Goal: Task Accomplishment & Management: Manage account settings

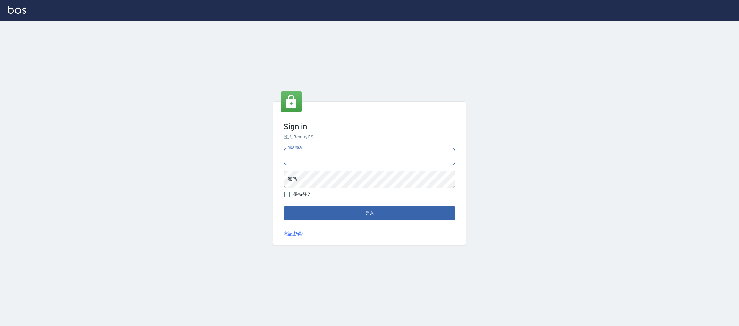
type input "0981921116"
click at [283, 206] on button "登入" at bounding box center [369, 212] width 172 height 13
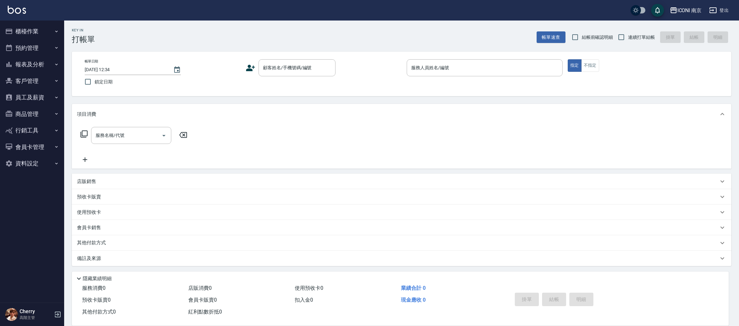
click at [699, 5] on div "ICONI 南京 登出" at bounding box center [369, 10] width 739 height 21
click at [693, 14] on button "ICONI 南京" at bounding box center [685, 10] width 37 height 13
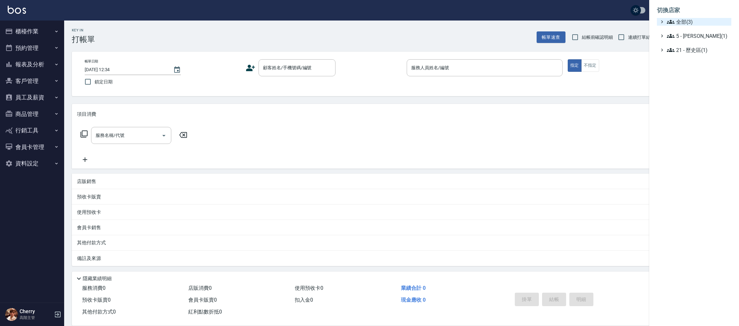
click at [684, 22] on span "全部(3)" at bounding box center [698, 22] width 62 height 8
click at [678, 44] on span "PS23" at bounding box center [697, 41] width 63 height 8
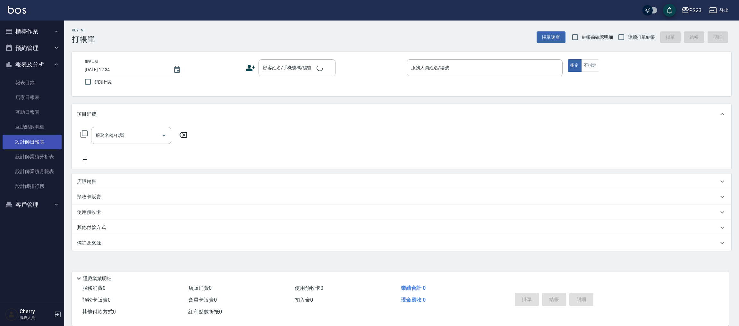
click at [36, 139] on link "設計師日報表" at bounding box center [32, 142] width 59 height 15
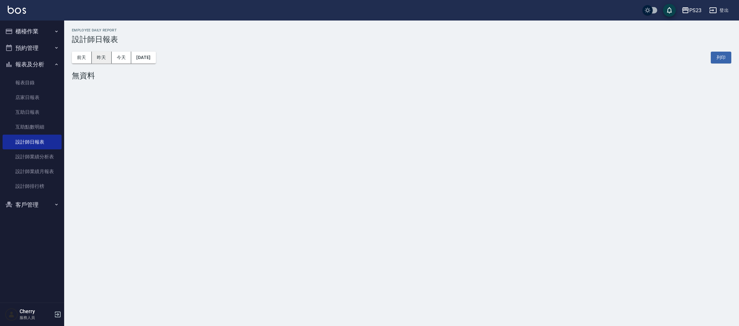
click at [97, 54] on button "昨天" at bounding box center [102, 58] width 20 height 12
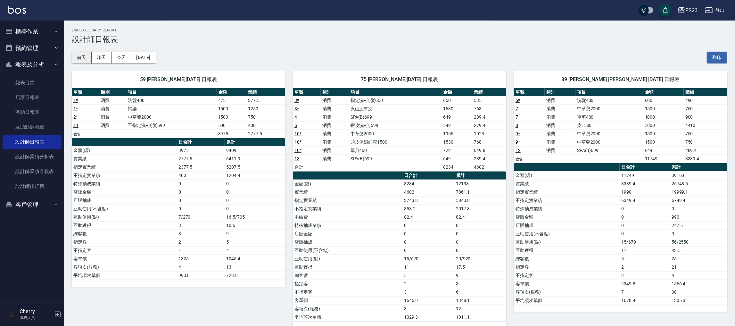
click at [83, 59] on button "前天" at bounding box center [82, 58] width 20 height 12
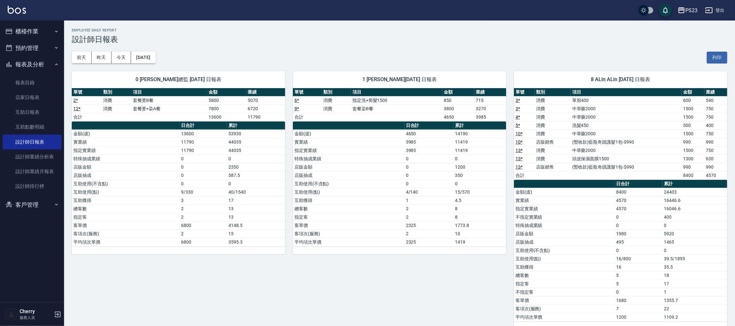
drag, startPoint x: 32, startPoint y: 191, endPoint x: 63, endPoint y: 181, distance: 32.6
click at [32, 191] on link "設計師排行榜" at bounding box center [32, 186] width 59 height 15
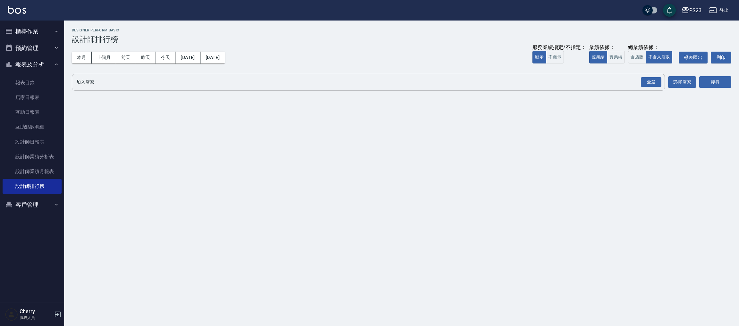
click at [644, 87] on div "全選" at bounding box center [650, 82] width 22 height 17
click at [648, 80] on div "全選" at bounding box center [651, 82] width 21 height 10
click at [711, 78] on button "搜尋" at bounding box center [715, 83] width 32 height 12
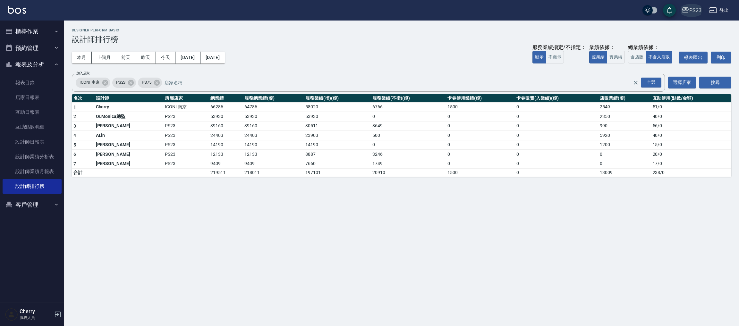
click at [695, 11] on div "PS23" at bounding box center [695, 10] width 12 height 8
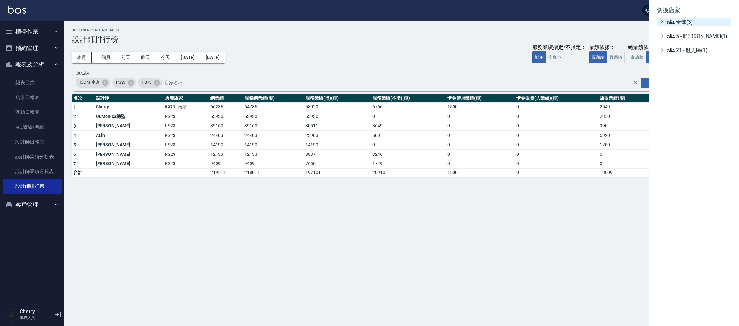
click at [683, 24] on span "全部(3)" at bounding box center [698, 22] width 62 height 8
click at [684, 32] on span "ICONI 南京" at bounding box center [697, 30] width 63 height 8
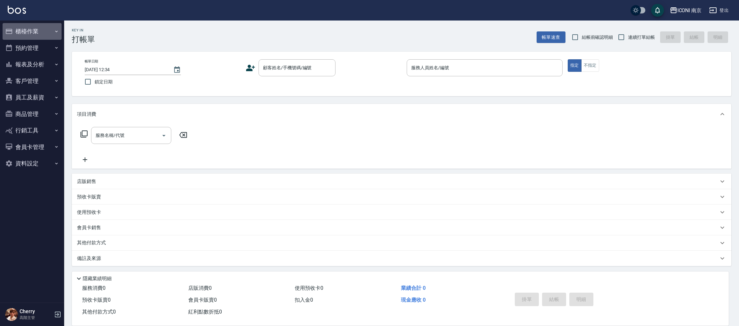
click at [28, 25] on button "櫃檯作業" at bounding box center [32, 31] width 59 height 17
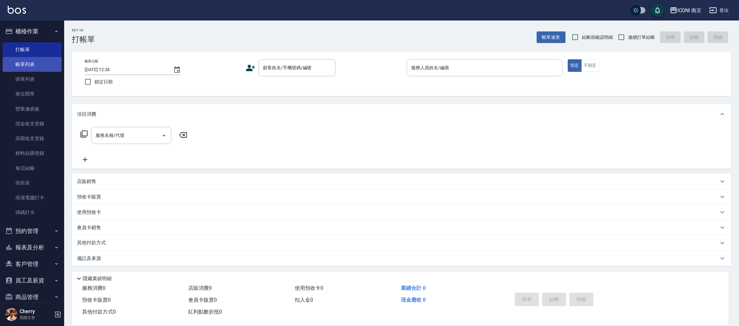
click at [35, 63] on link "帳單列表" at bounding box center [32, 64] width 59 height 15
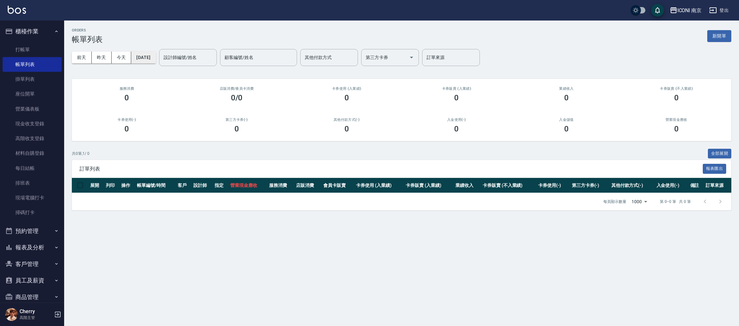
click at [146, 57] on button "2025/09/08" at bounding box center [143, 58] width 24 height 12
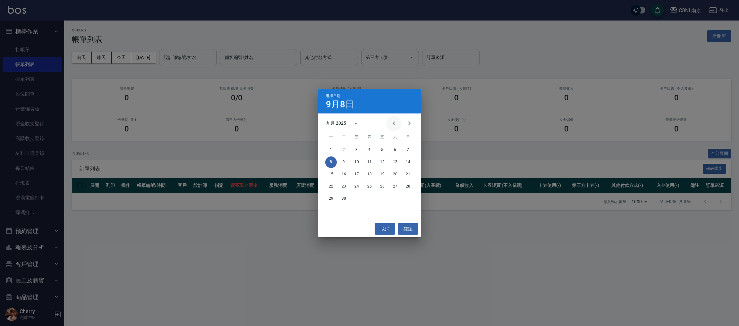
click at [393, 124] on icon "Previous month" at bounding box center [393, 124] width 2 height 4
click at [396, 198] on button "30" at bounding box center [395, 199] width 12 height 12
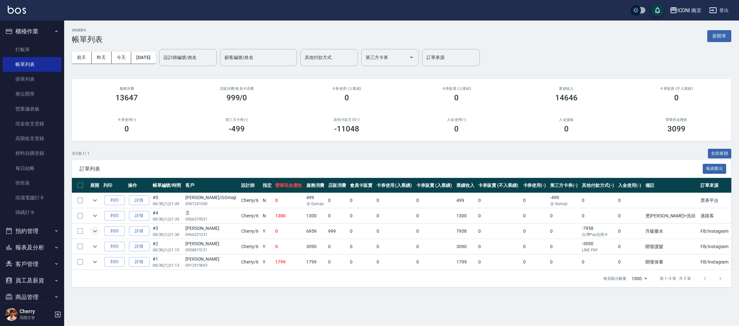
click at [95, 233] on icon "expand row" at bounding box center [95, 231] width 8 height 8
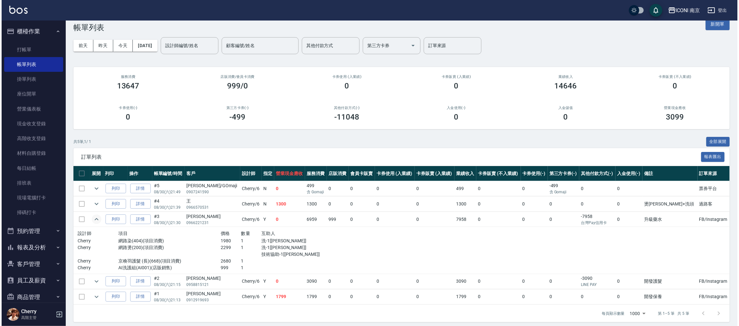
scroll to position [16, 0]
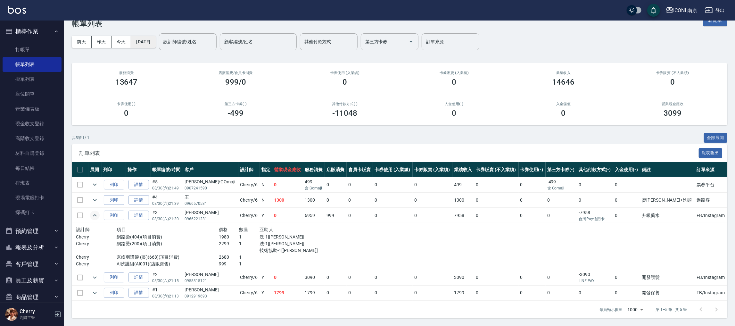
click at [155, 41] on button "[DATE]" at bounding box center [143, 42] width 24 height 12
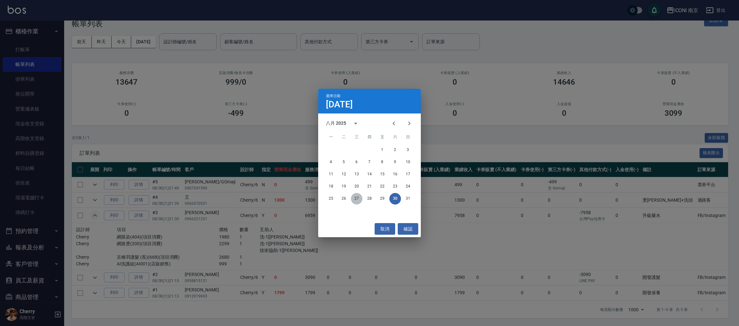
click at [356, 202] on button "27" at bounding box center [357, 199] width 12 height 12
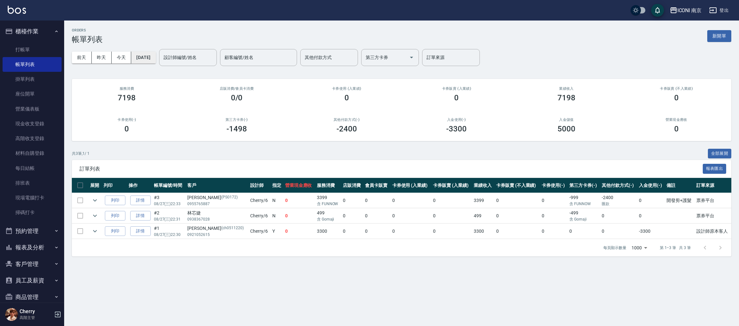
click at [155, 58] on button "[DATE]" at bounding box center [143, 58] width 24 height 12
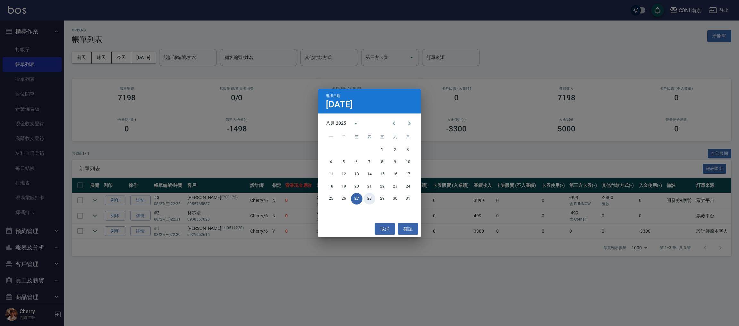
click at [366, 198] on button "28" at bounding box center [370, 199] width 12 height 12
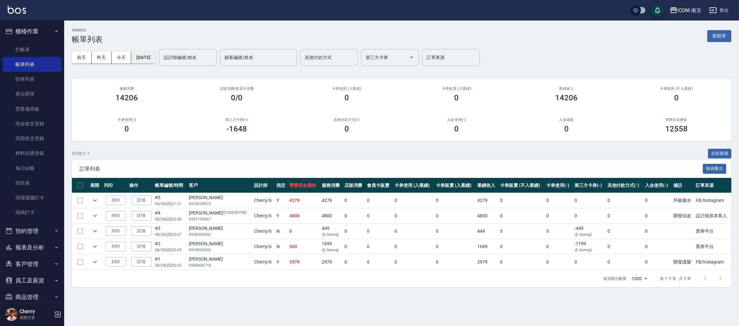
drag, startPoint x: 151, startPoint y: 58, endPoint x: 153, endPoint y: 55, distance: 3.7
click at [153, 55] on button "[DATE]" at bounding box center [143, 58] width 24 height 12
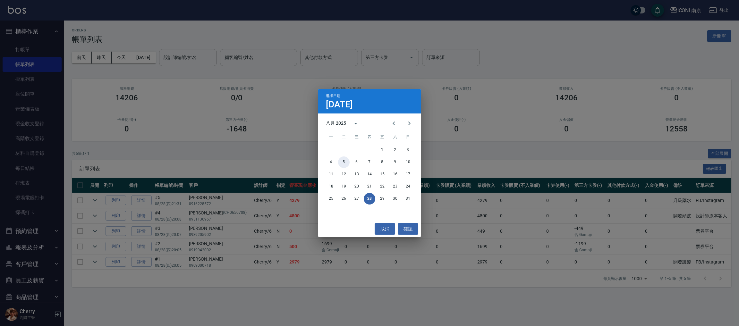
click at [345, 160] on button "5" at bounding box center [344, 162] width 12 height 12
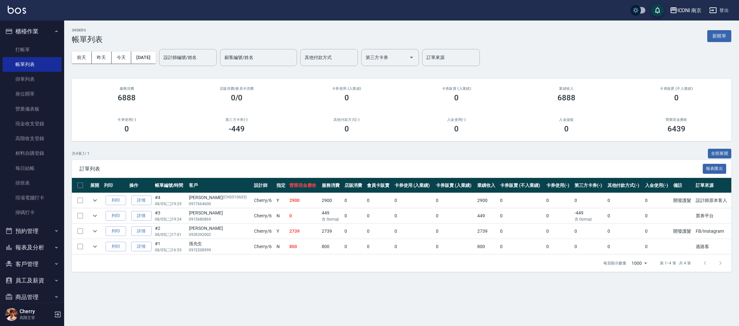
click at [146, 63] on div "前天 昨天 今天 2025/08/05 設計師編號/姓名 設計師編號/姓名 顧客編號/姓名 顧客編號/姓名 其他付款方式 其他付款方式 第三方卡券 第三方卡券…" at bounding box center [401, 57] width 659 height 27
click at [148, 59] on button "2025/08/05" at bounding box center [143, 58] width 24 height 12
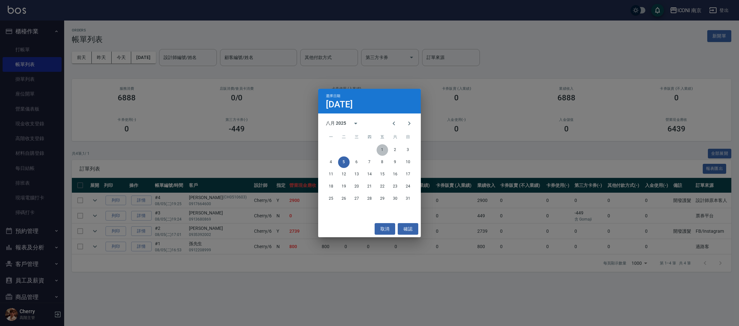
click at [378, 149] on button "1" at bounding box center [382, 150] width 12 height 12
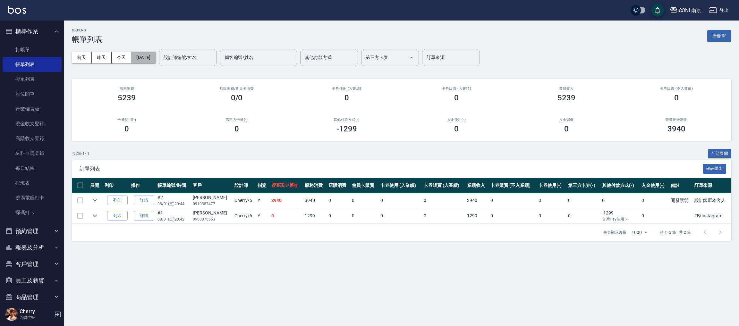
click at [136, 58] on button "2025/08/01" at bounding box center [143, 58] width 24 height 12
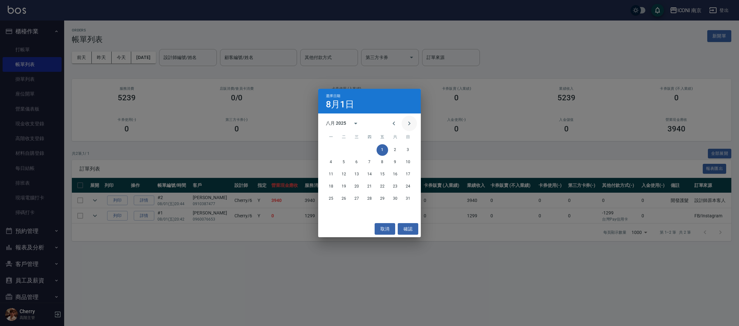
click at [409, 122] on icon "Next month" at bounding box center [409, 124] width 8 height 8
click at [329, 150] on button "1" at bounding box center [331, 150] width 12 height 12
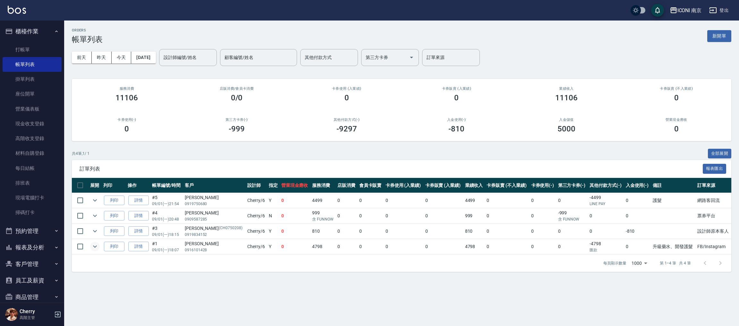
click at [96, 248] on icon "expand row" at bounding box center [95, 247] width 8 height 8
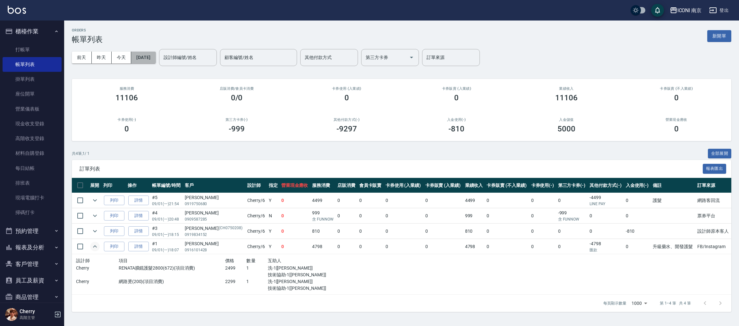
click at [152, 57] on button "[DATE]" at bounding box center [143, 58] width 24 height 12
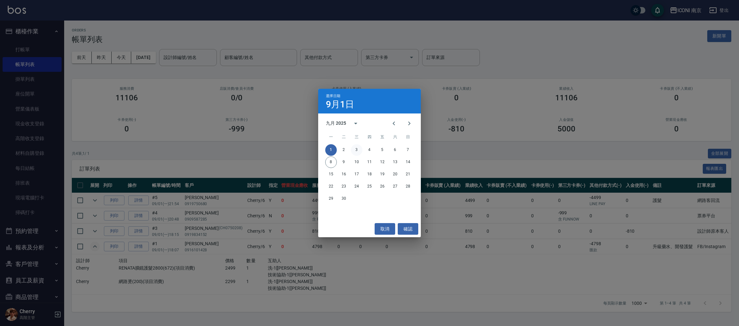
click at [355, 151] on button "3" at bounding box center [357, 150] width 12 height 12
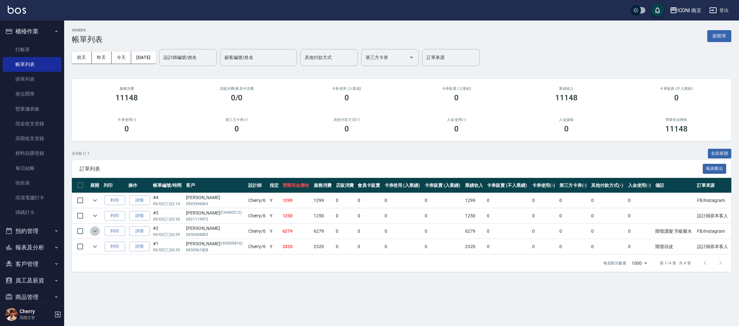
click at [96, 232] on icon "expand row" at bounding box center [95, 231] width 8 height 8
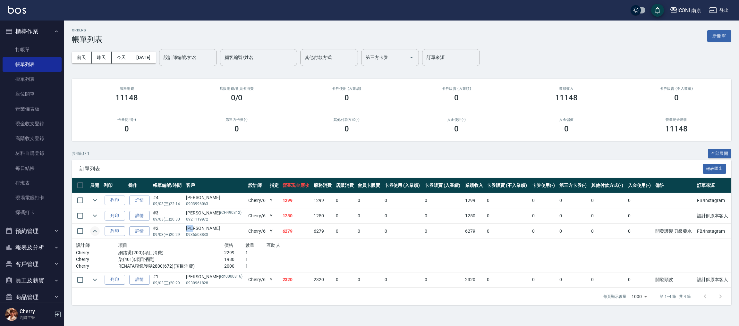
drag, startPoint x: 187, startPoint y: 225, endPoint x: 207, endPoint y: 227, distance: 20.0
click at [207, 227] on td "黃玲雅 0936508833" at bounding box center [215, 231] width 62 height 15
copy div "[PERSON_NAME]"
click at [143, 48] on div "前天 昨天 今天 2025/09/03 設計師編號/姓名 設計師編號/姓名 顧客編號/姓名 顧客編號/姓名 其他付款方式 其他付款方式 第三方卡券 第三方卡券…" at bounding box center [401, 57] width 659 height 27
click at [149, 62] on button "2025/09/03" at bounding box center [143, 58] width 24 height 12
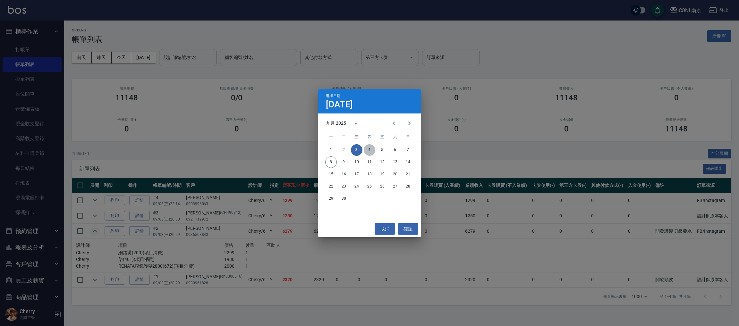
click at [369, 152] on button "4" at bounding box center [370, 150] width 12 height 12
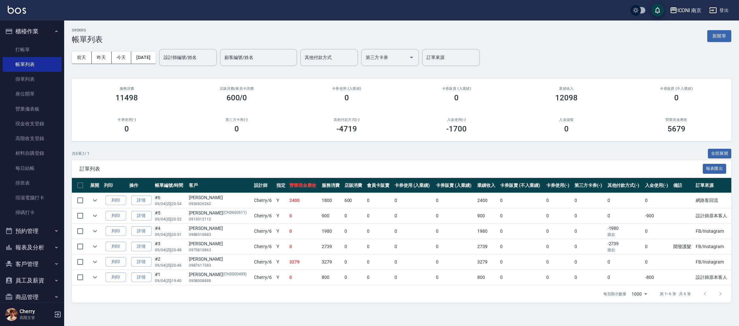
click at [89, 260] on td at bounding box center [95, 262] width 14 height 15
click at [93, 259] on icon "expand row" at bounding box center [95, 262] width 8 height 8
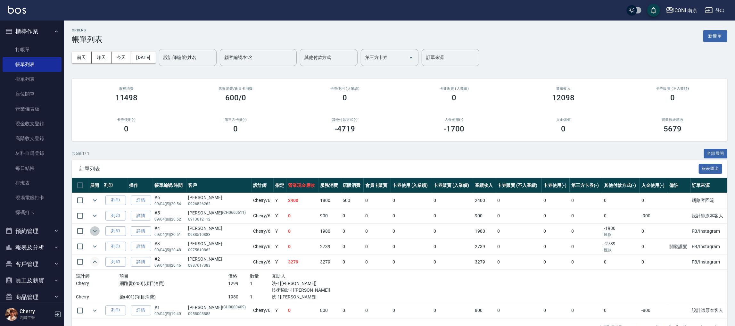
click at [94, 233] on icon "expand row" at bounding box center [95, 231] width 8 height 8
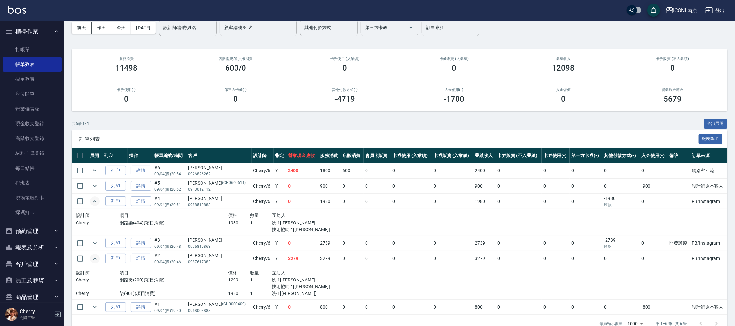
scroll to position [45, 0]
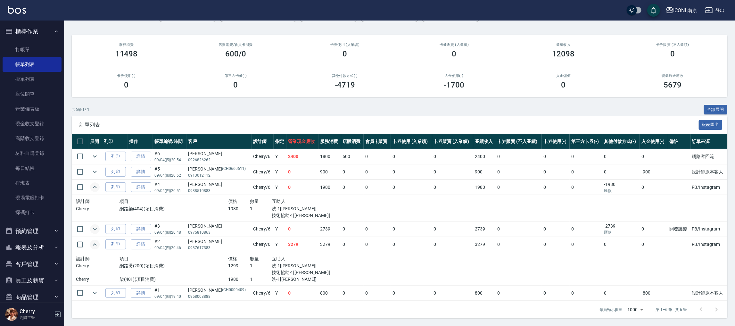
click at [94, 227] on icon "expand row" at bounding box center [95, 229] width 8 height 8
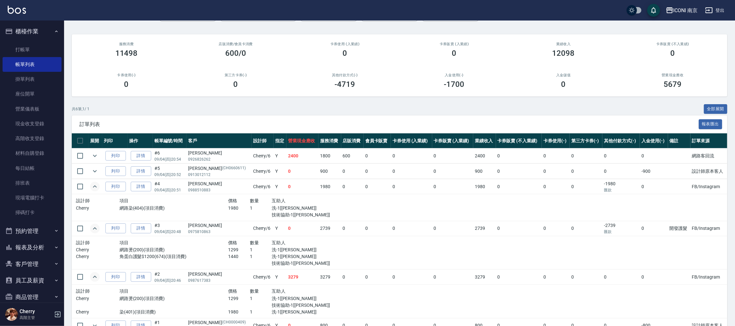
scroll to position [78, 0]
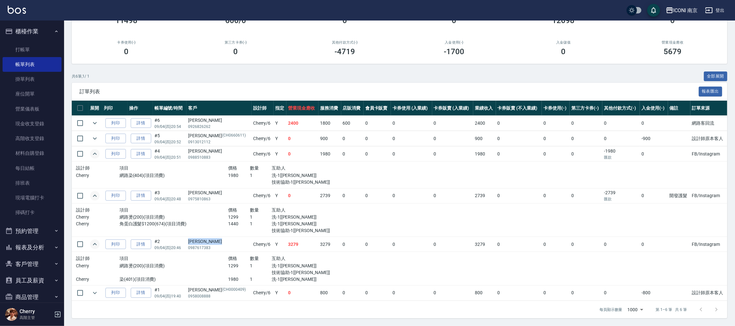
drag, startPoint x: 202, startPoint y: 239, endPoint x: 190, endPoint y: 239, distance: 11.5
click at [190, 239] on div "曾郁婷" at bounding box center [219, 241] width 62 height 7
copy div "曾郁婷"
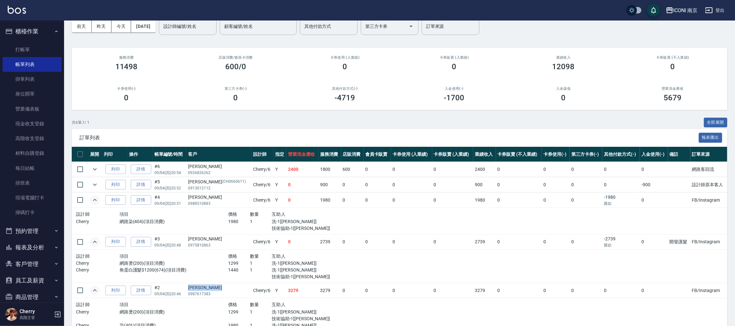
scroll to position [0, 0]
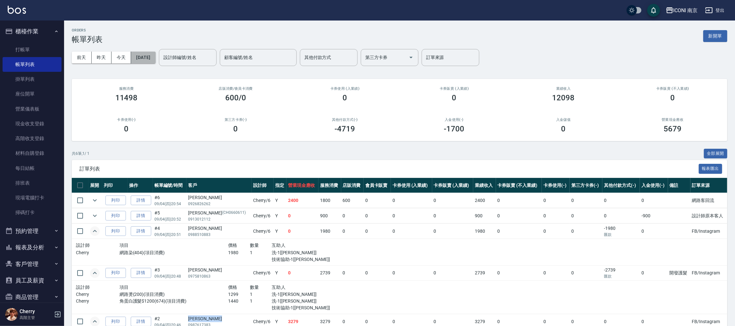
click at [155, 60] on button "2025/09/04" at bounding box center [143, 58] width 24 height 12
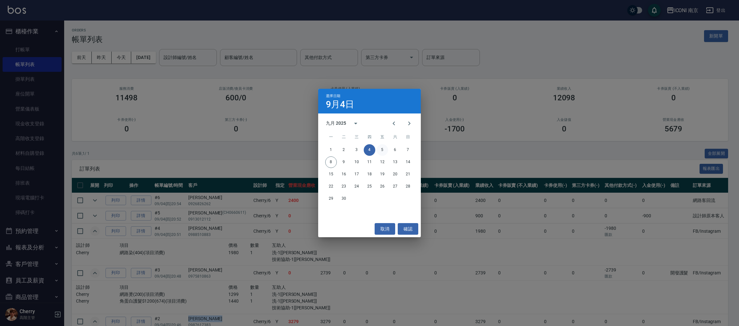
click at [384, 149] on button "5" at bounding box center [382, 150] width 12 height 12
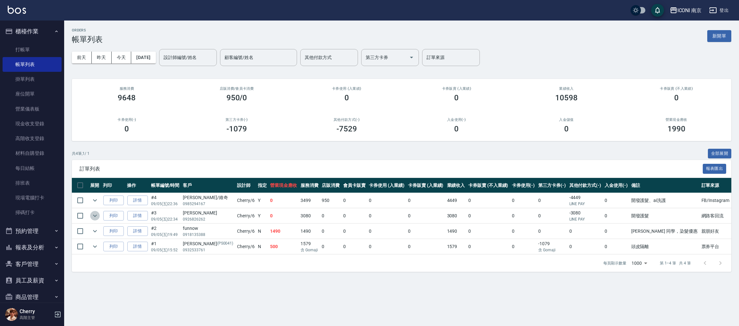
click at [96, 216] on icon "expand row" at bounding box center [95, 216] width 4 height 2
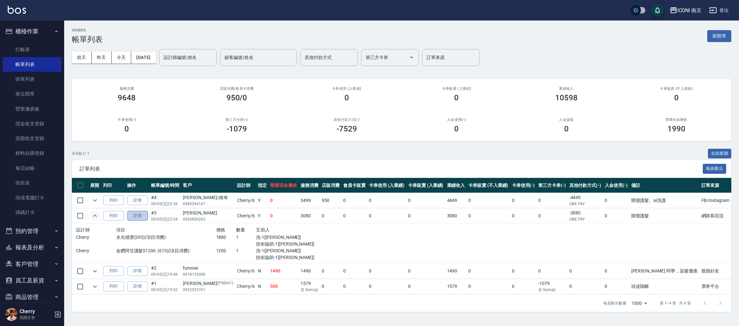
click at [138, 214] on link "詳情" at bounding box center [137, 216] width 21 height 10
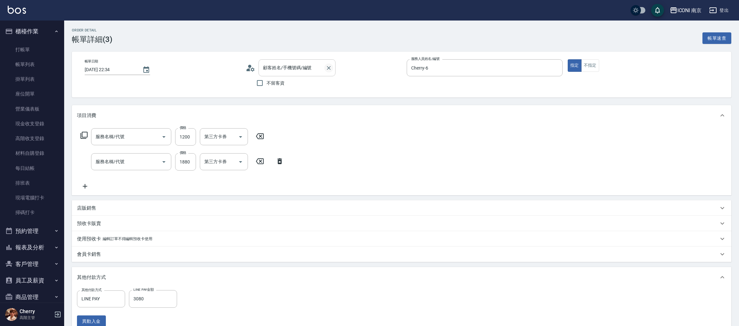
type input "2025/09/05 22:34"
type input "Cherry-6"
type input "開發護髮"
type input "網路客回流"
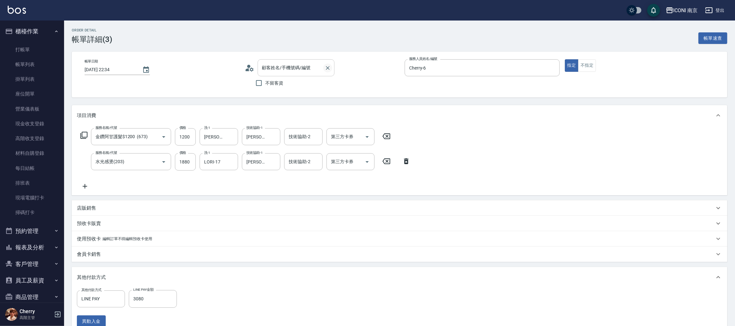
type input "金鑽阿甘護髮$1200 (673)"
type input "水光感燙(203)"
type input "黃品瑜/0926826262/"
click at [32, 66] on link "帳單列表" at bounding box center [32, 64] width 59 height 15
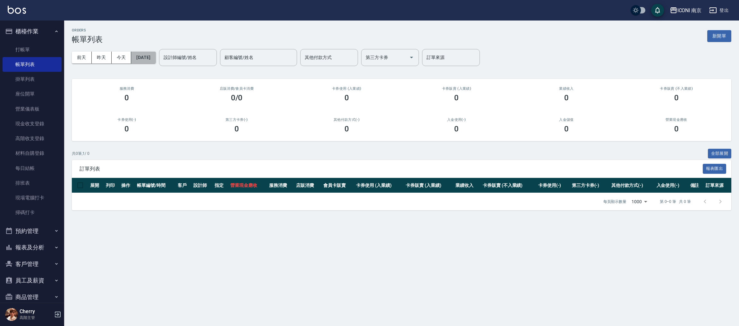
click at [147, 61] on button "2025/09/08" at bounding box center [143, 58] width 24 height 12
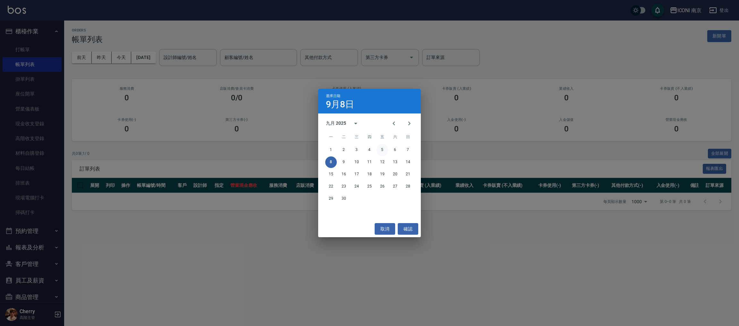
click at [382, 150] on button "5" at bounding box center [382, 150] width 12 height 12
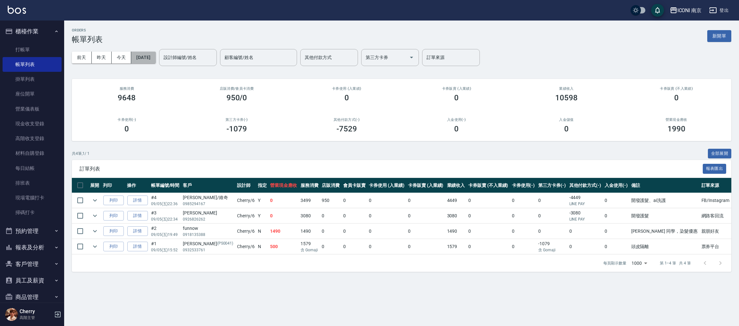
click at [154, 55] on button "2025/09/05" at bounding box center [143, 58] width 24 height 12
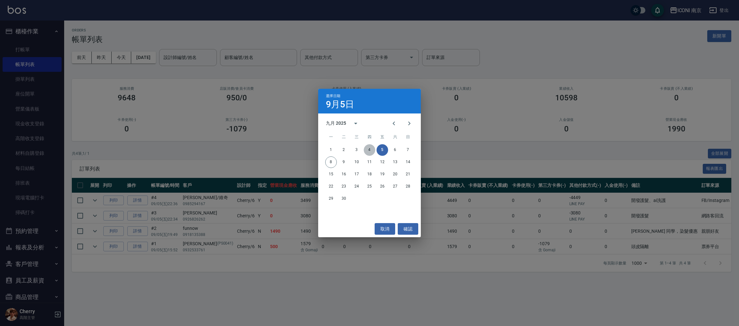
click at [369, 153] on button "4" at bounding box center [370, 150] width 12 height 12
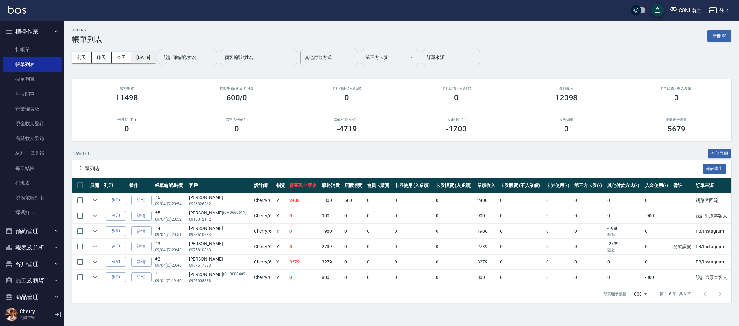
click at [154, 55] on button "2025/09/04" at bounding box center [143, 58] width 24 height 12
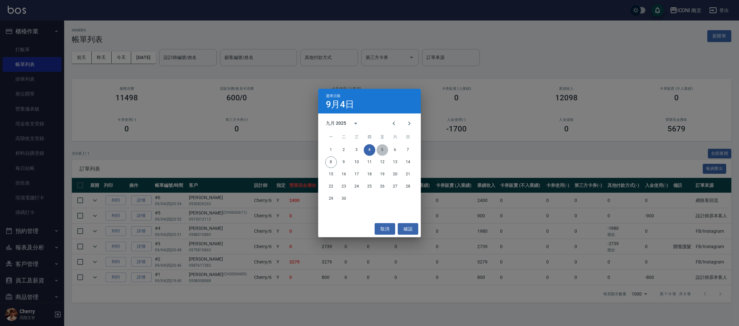
click at [378, 150] on button "5" at bounding box center [382, 150] width 12 height 12
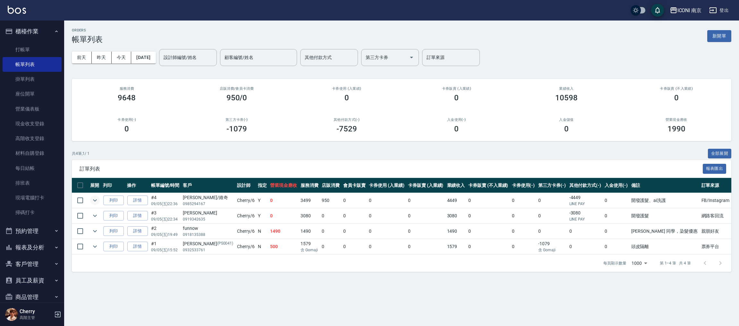
click at [96, 202] on icon "expand row" at bounding box center [95, 201] width 8 height 8
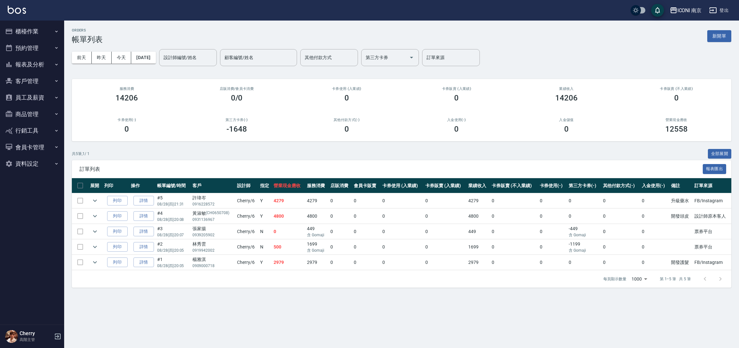
click at [197, 259] on div "[PERSON_NAME]" at bounding box center [212, 259] width 41 height 7
click at [197, 259] on div "楊雅淇" at bounding box center [212, 259] width 41 height 7
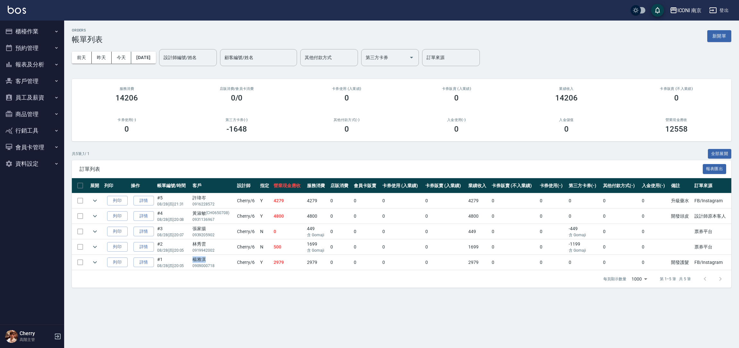
click at [197, 259] on div "楊雅淇" at bounding box center [212, 259] width 41 height 7
copy div "楊雅淇"
click at [93, 263] on icon "expand row" at bounding box center [95, 262] width 8 height 8
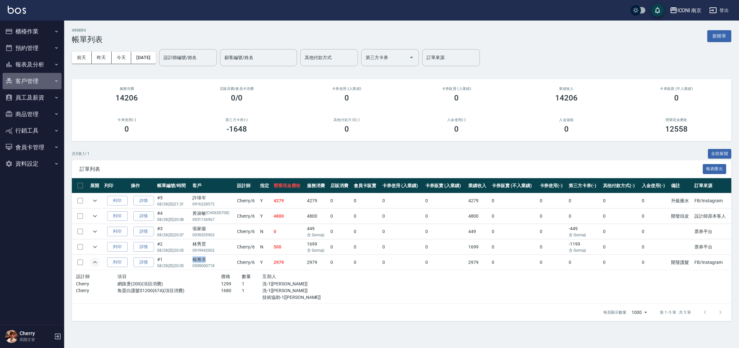
click at [35, 81] on button "客戶管理" at bounding box center [32, 81] width 59 height 17
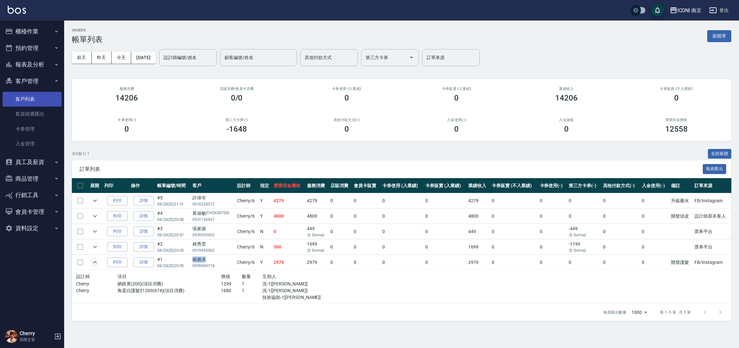
click at [24, 102] on link "客戶列表" at bounding box center [32, 99] width 59 height 15
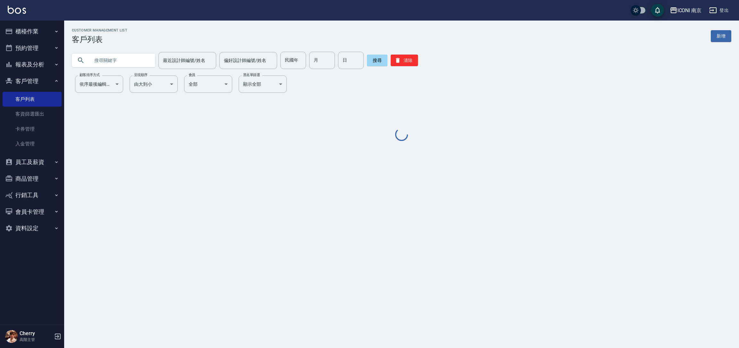
drag, startPoint x: 111, startPoint y: 54, endPoint x: 99, endPoint y: 59, distance: 13.1
click at [96, 62] on input "text" at bounding box center [120, 60] width 60 height 17
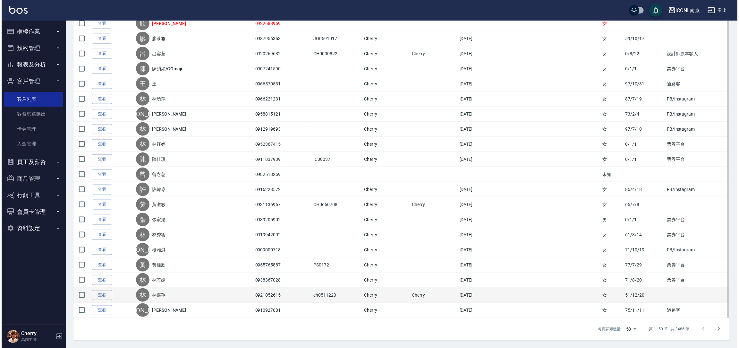
scroll to position [582, 0]
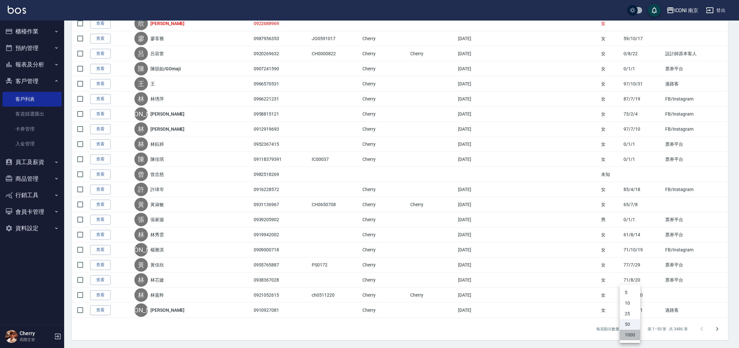
click at [632, 331] on li "1000" at bounding box center [629, 334] width 21 height 11
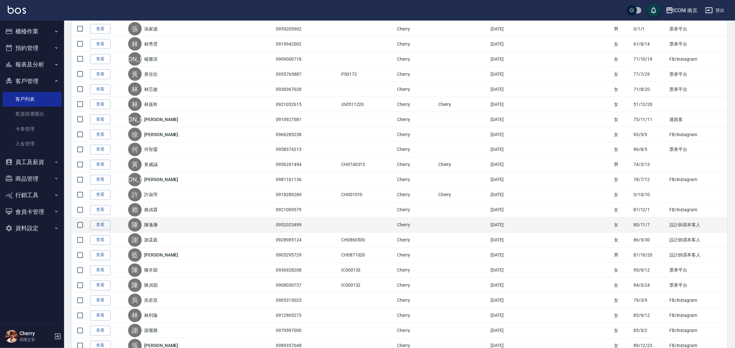
scroll to position [818, 0]
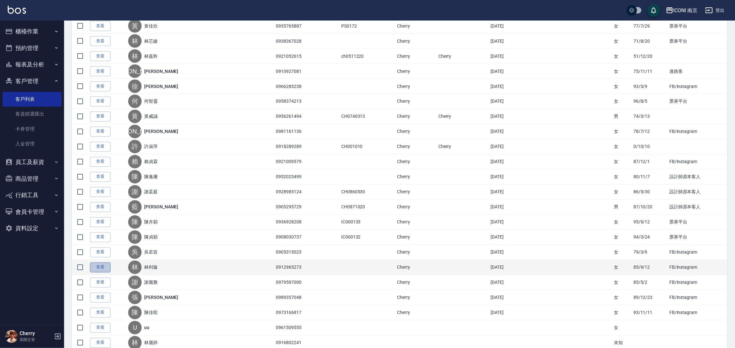
click at [98, 271] on link "查看" at bounding box center [100, 267] width 21 height 10
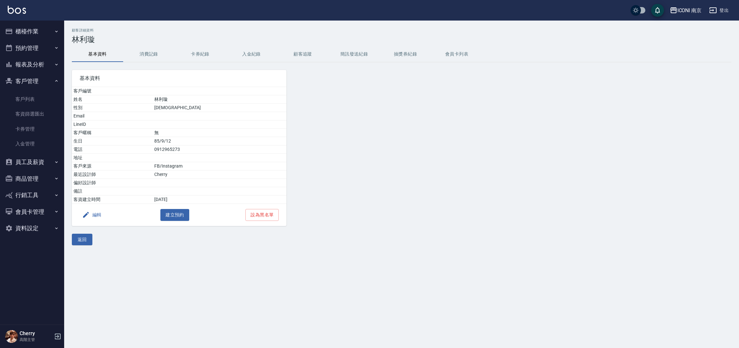
click at [151, 55] on button "消費記錄" at bounding box center [148, 53] width 51 height 15
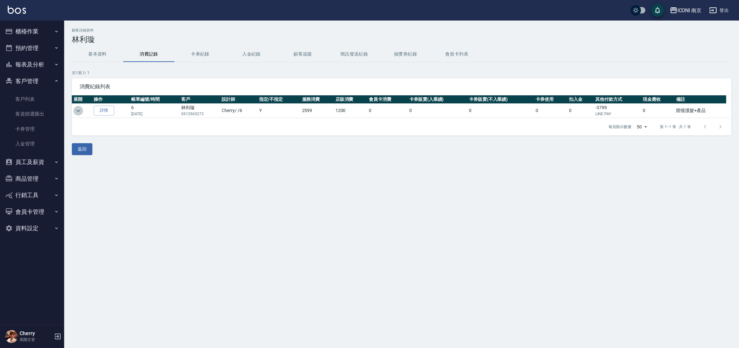
click at [76, 108] on icon "expand row" at bounding box center [78, 111] width 8 height 8
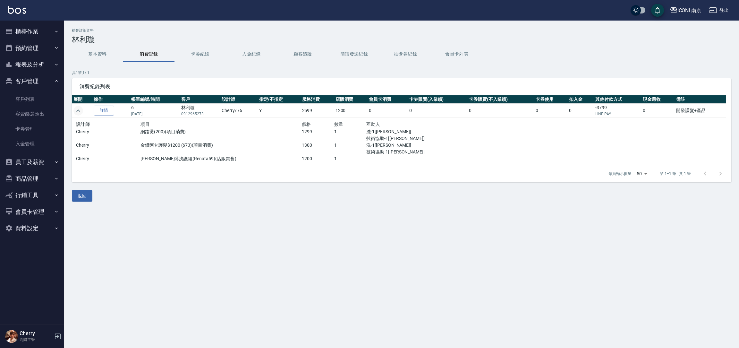
click at [101, 62] on button "基本資料" at bounding box center [97, 53] width 51 height 15
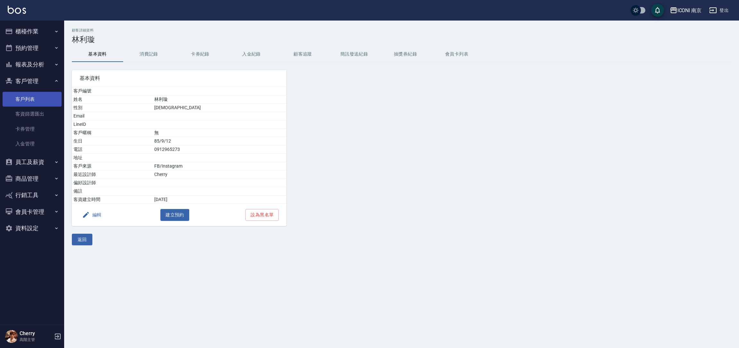
click at [27, 96] on link "客戶列表" at bounding box center [32, 99] width 59 height 15
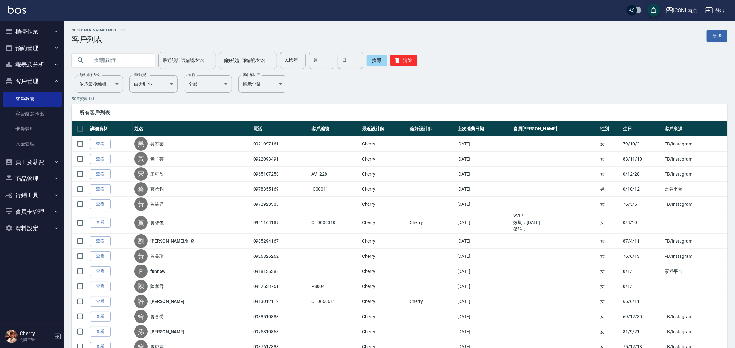
drag, startPoint x: 141, startPoint y: 63, endPoint x: 416, endPoint y: 116, distance: 280.6
click at [141, 68] on input "text" at bounding box center [120, 60] width 60 height 17
type input "陳佳暄"
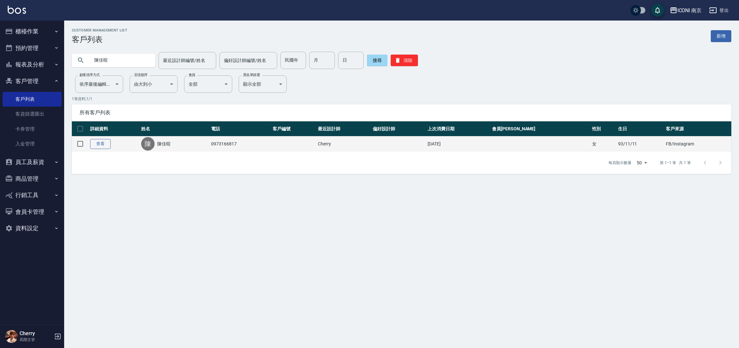
click at [91, 142] on link "查看" at bounding box center [100, 144] width 21 height 10
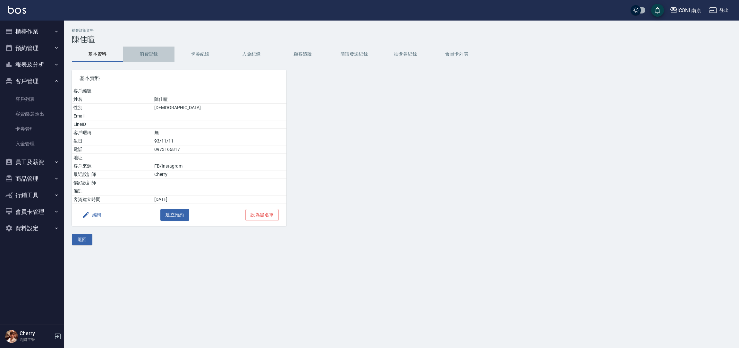
click at [154, 57] on button "消費記錄" at bounding box center [148, 53] width 51 height 15
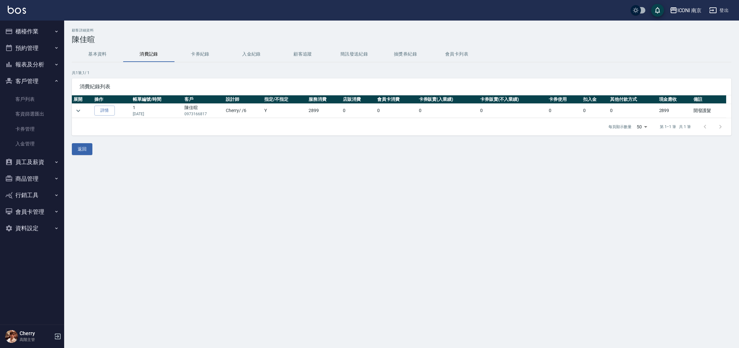
click at [104, 61] on button "基本資料" at bounding box center [97, 53] width 51 height 15
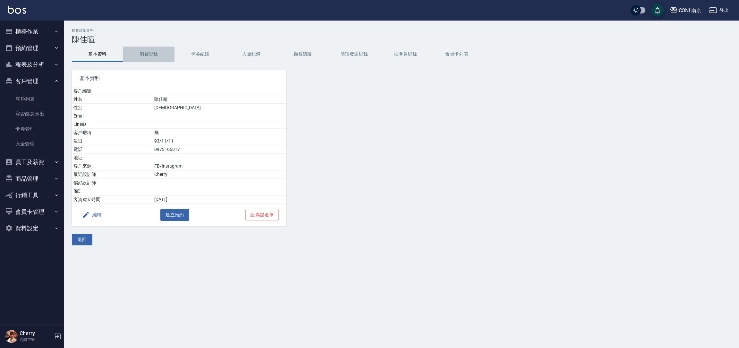
click at [147, 54] on button "消費記錄" at bounding box center [148, 53] width 51 height 15
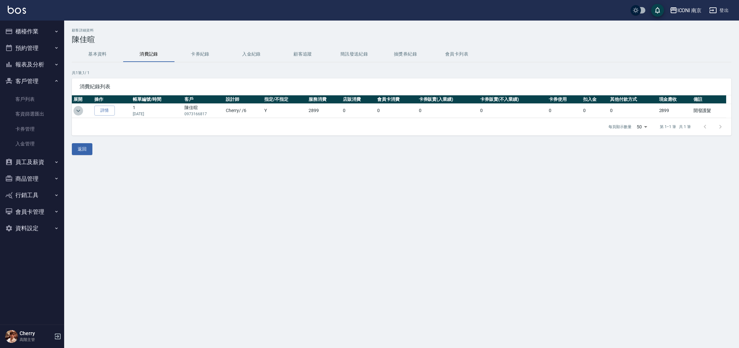
click at [78, 112] on icon "expand row" at bounding box center [78, 110] width 4 height 2
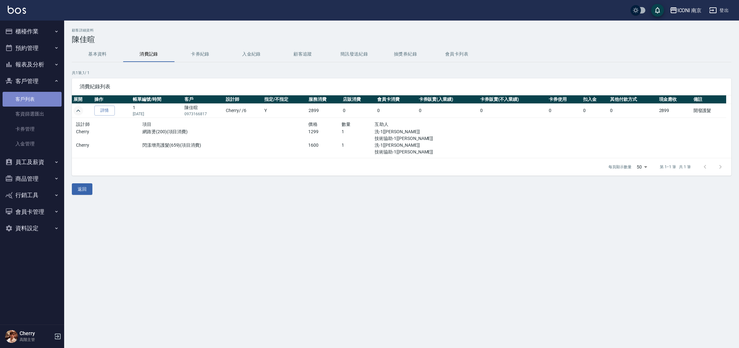
click at [23, 100] on link "客戶列表" at bounding box center [32, 99] width 59 height 15
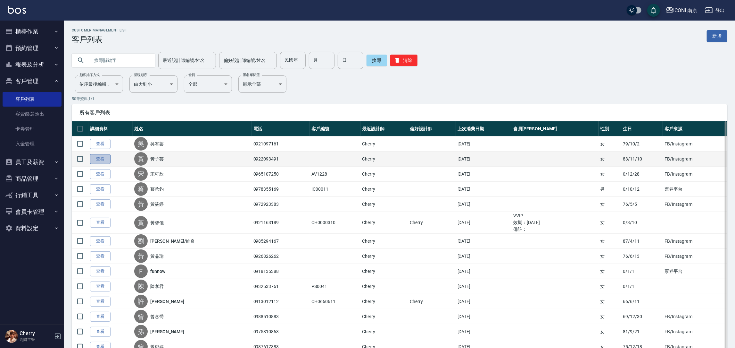
click at [101, 156] on link "查看" at bounding box center [100, 159] width 21 height 10
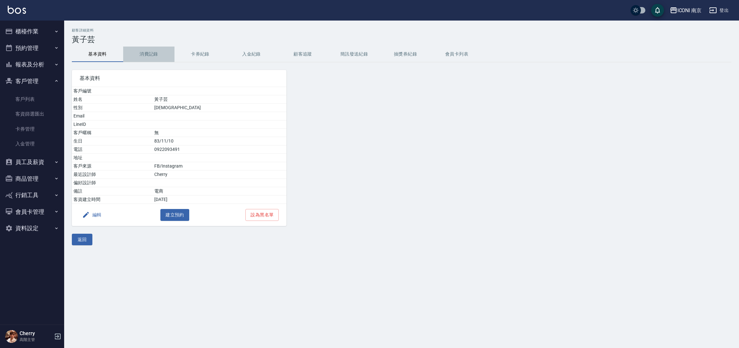
click at [140, 52] on button "消費記錄" at bounding box center [148, 53] width 51 height 15
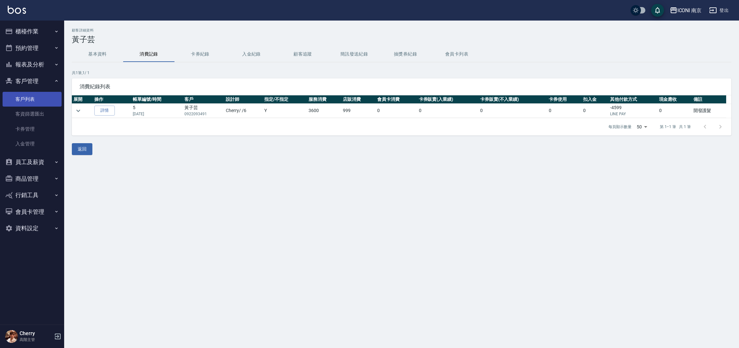
click at [19, 98] on link "客戶列表" at bounding box center [32, 99] width 59 height 15
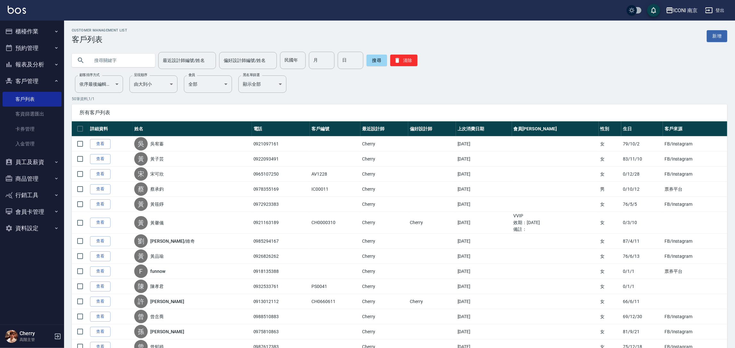
drag, startPoint x: 98, startPoint y: 208, endPoint x: 124, endPoint y: 164, distance: 51.1
click at [98, 208] on link "查看" at bounding box center [100, 204] width 21 height 10
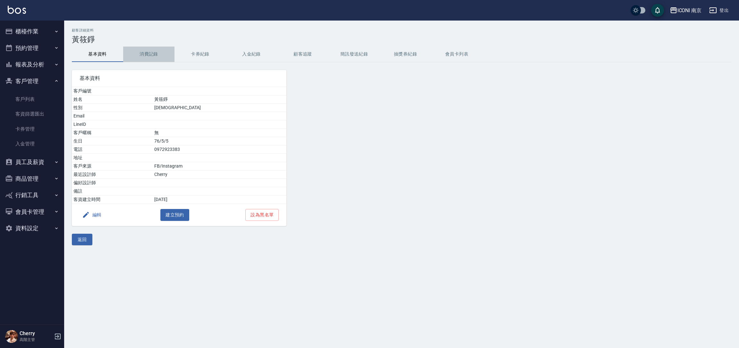
click at [151, 58] on button "消費記錄" at bounding box center [148, 53] width 51 height 15
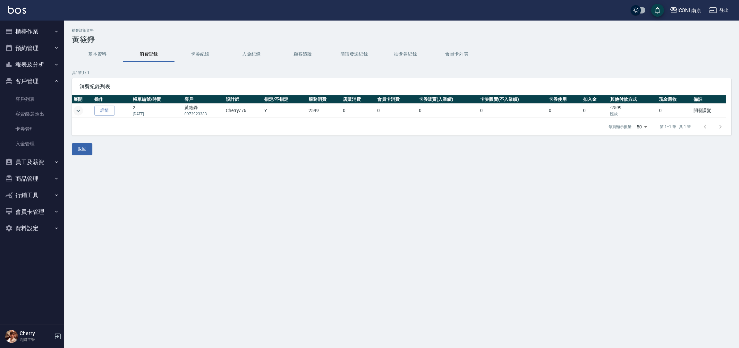
click at [77, 108] on icon "expand row" at bounding box center [78, 111] width 8 height 8
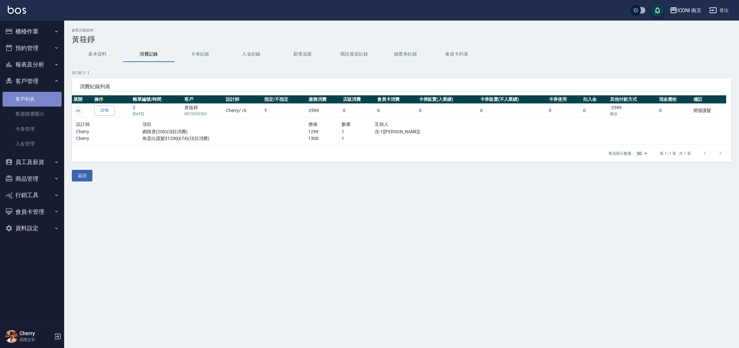
click at [27, 98] on link "客戶列表" at bounding box center [32, 99] width 59 height 15
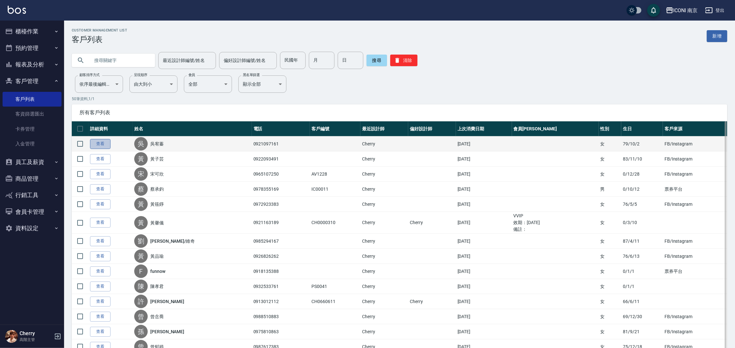
click at [101, 144] on link "查看" at bounding box center [100, 144] width 21 height 10
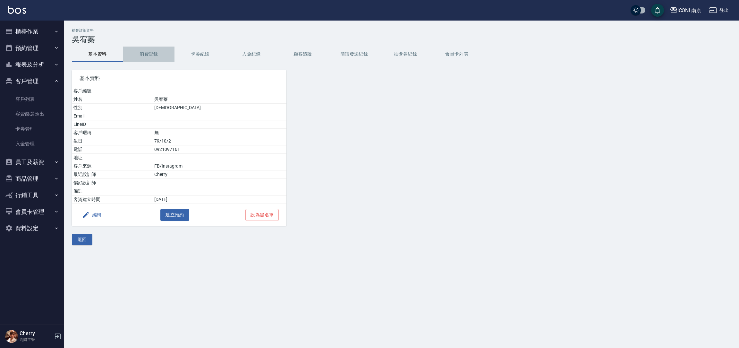
click at [138, 57] on button "消費記錄" at bounding box center [148, 53] width 51 height 15
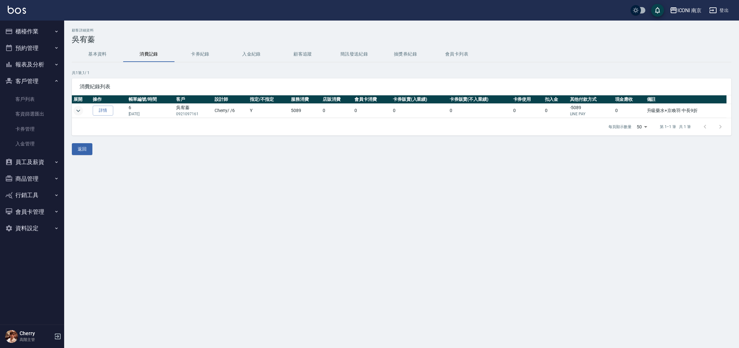
click at [78, 108] on icon "expand row" at bounding box center [78, 111] width 8 height 8
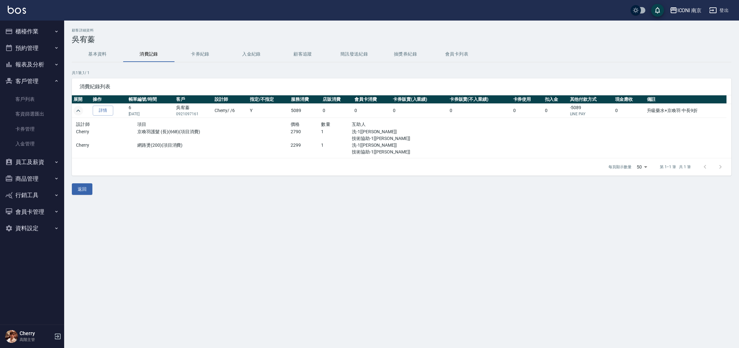
click at [533, 135] on td at bounding box center [587, 138] width 278 height 40
click at [491, 298] on div "顧客詳細資料 吳宥蓁 基本資料 消費記錄 卡券紀錄 入金紀錄 顧客追蹤 簡訊發送紀錄 抽獎券紀錄 會員卡列表 共 1 筆, 1 / 1 消費紀錄列表 展開 操…" at bounding box center [369, 174] width 739 height 348
click at [22, 96] on link "客戶列表" at bounding box center [32, 99] width 59 height 15
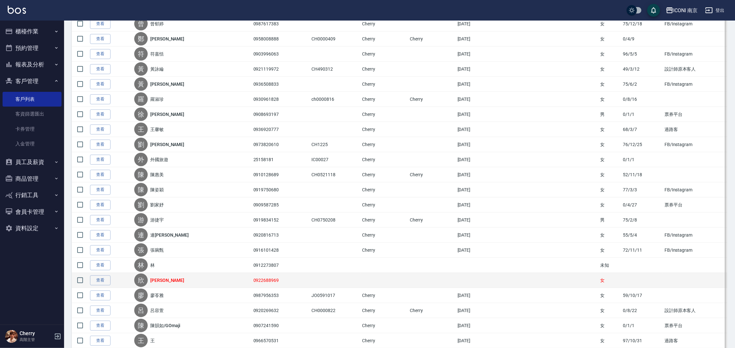
scroll to position [337, 0]
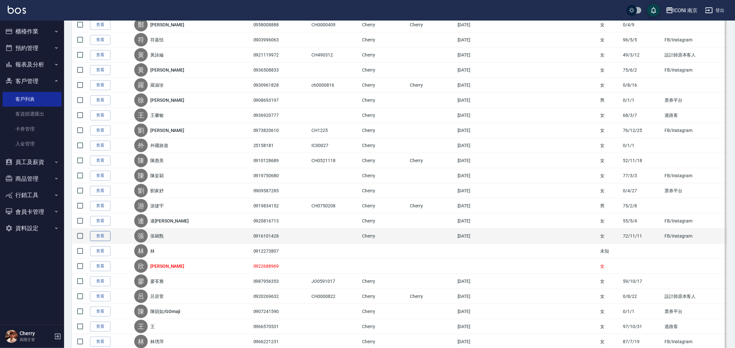
click at [109, 237] on link "查看" at bounding box center [100, 236] width 21 height 10
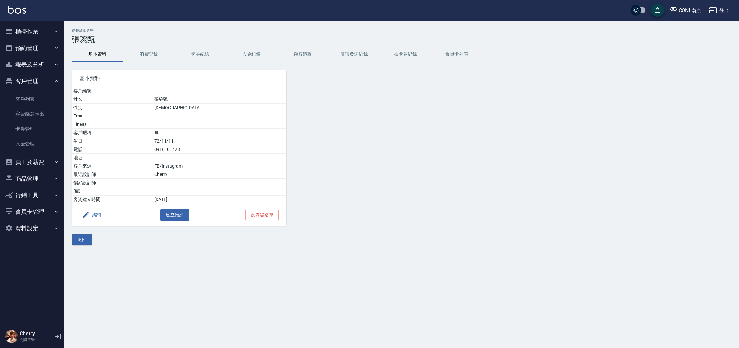
drag, startPoint x: 145, startPoint y: 67, endPoint x: 153, endPoint y: 58, distance: 12.3
click at [151, 59] on div "顧客詳細資料 張琬甄 基本資料 消費記錄 卡券紀錄 入金紀錄 顧客追蹤 簡訊發送紀錄 抽獎券紀錄 會員卡列表 基本資料 客戶編號 姓名 張琬甄 性別 FEMA…" at bounding box center [401, 136] width 675 height 217
drag, startPoint x: 153, startPoint y: 58, endPoint x: 203, endPoint y: 122, distance: 81.5
click at [164, 75] on div "顧客詳細資料 張琬甄 基本資料 消費記錄 卡券紀錄 入金紀錄 顧客追蹤 簡訊發送紀錄 抽獎券紀錄 會員卡列表 基本資料 客戶編號 姓名 張琬甄 性別 FEMA…" at bounding box center [401, 136] width 675 height 217
click at [150, 57] on button "消費記錄" at bounding box center [148, 53] width 51 height 15
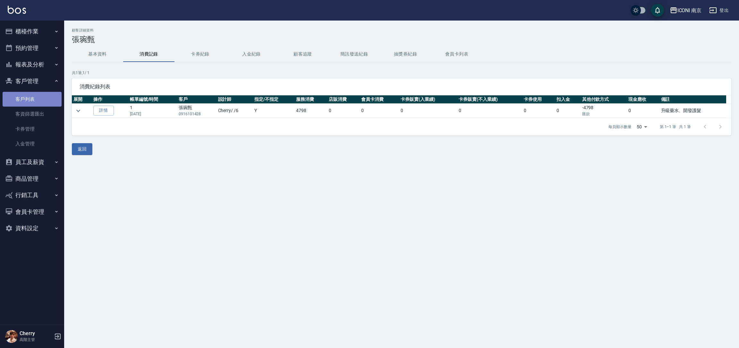
click at [31, 100] on link "客戶列表" at bounding box center [32, 99] width 59 height 15
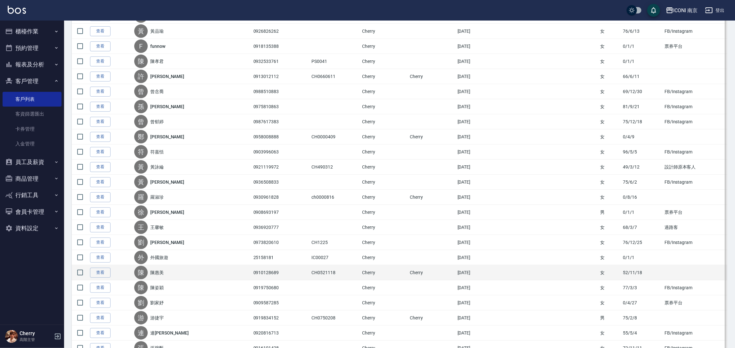
scroll to position [240, 0]
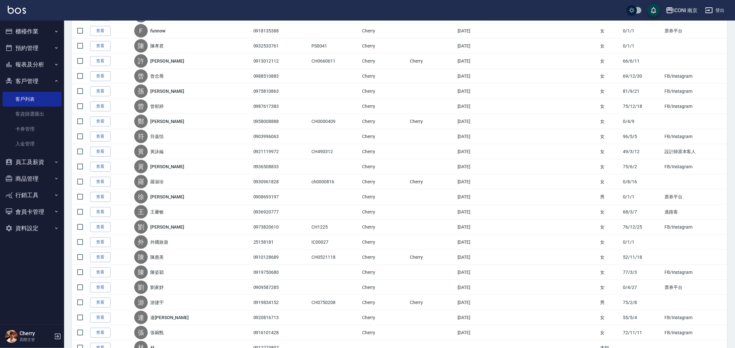
click at [98, 227] on link "查看" at bounding box center [100, 227] width 21 height 10
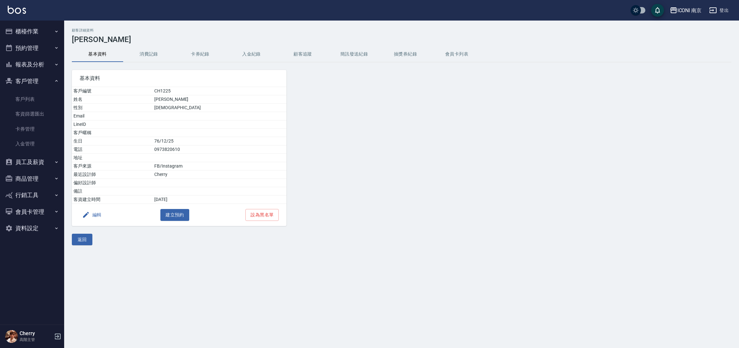
click at [142, 52] on button "消費記錄" at bounding box center [148, 53] width 51 height 15
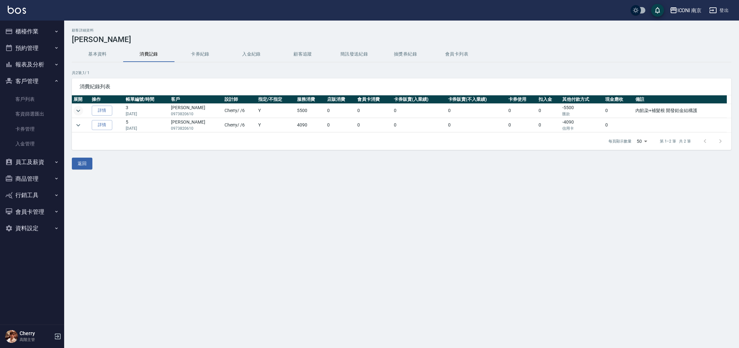
click at [77, 113] on icon "expand row" at bounding box center [78, 111] width 8 height 8
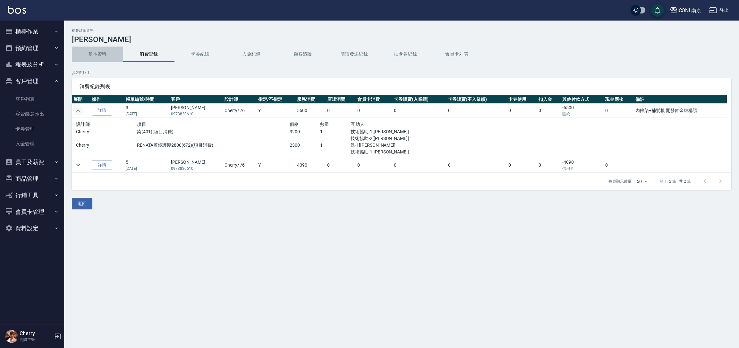
click at [95, 50] on button "基本資料" at bounding box center [97, 53] width 51 height 15
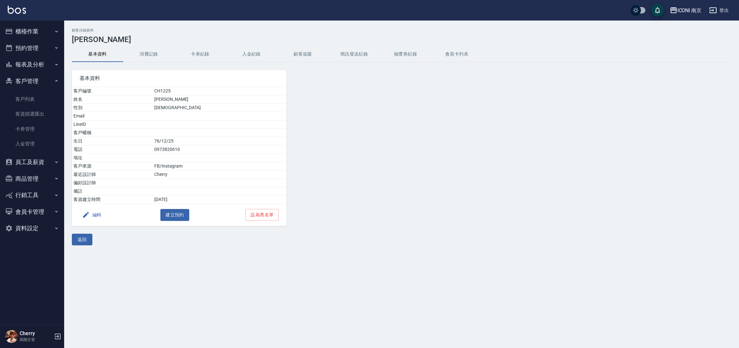
click at [150, 53] on button "消費記錄" at bounding box center [148, 53] width 51 height 15
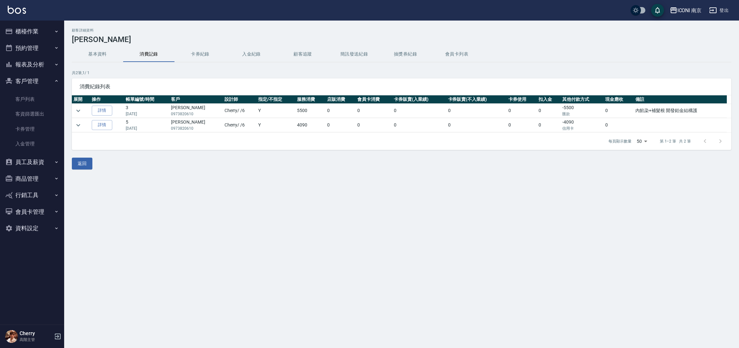
click at [74, 116] on td at bounding box center [81, 111] width 18 height 14
click at [74, 112] on icon "expand row" at bounding box center [78, 111] width 8 height 8
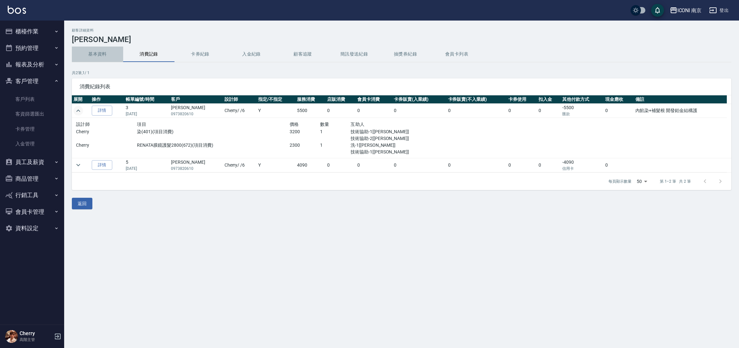
click at [103, 53] on button "基本資料" at bounding box center [97, 53] width 51 height 15
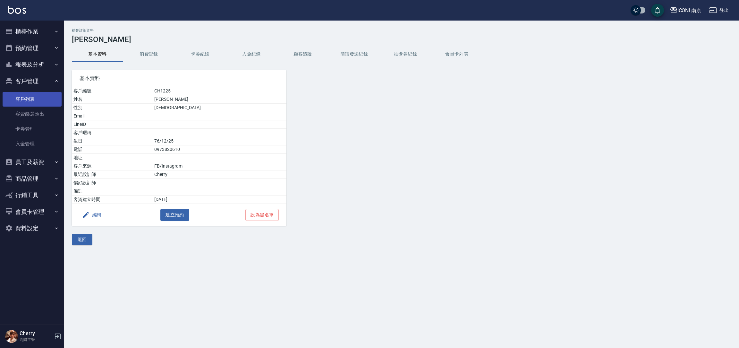
click at [31, 92] on link "客戶列表" at bounding box center [32, 99] width 59 height 15
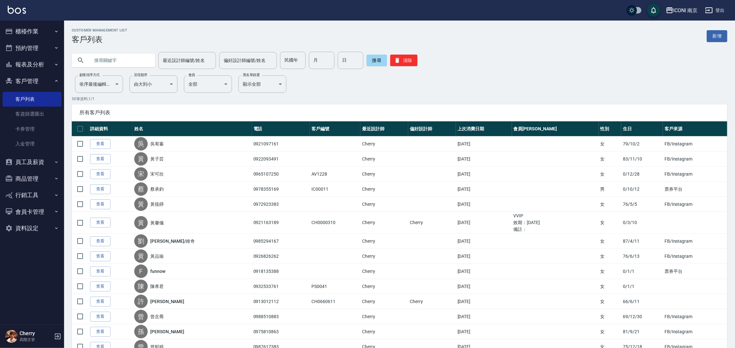
paste input "黃玲雅"
type input "黃玲雅"
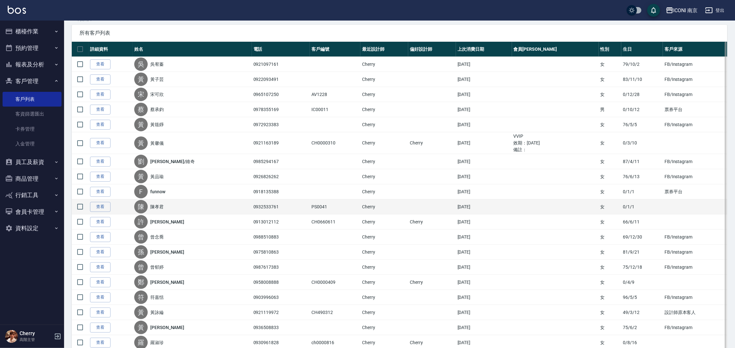
scroll to position [96, 0]
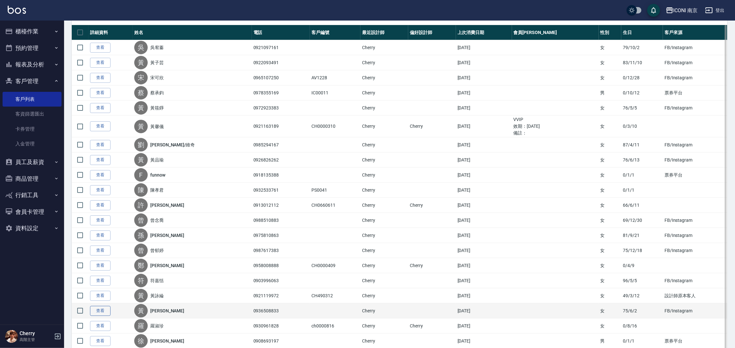
click at [101, 312] on link "查看" at bounding box center [100, 311] width 21 height 10
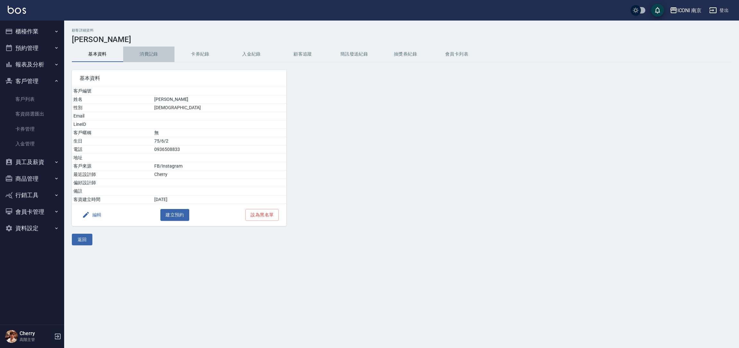
click at [146, 56] on button "消費記錄" at bounding box center [148, 53] width 51 height 15
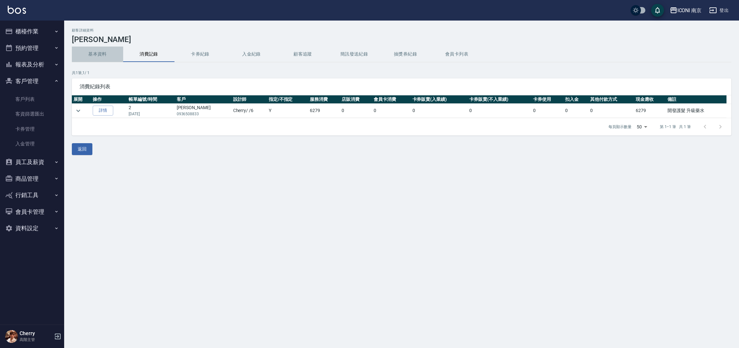
click at [101, 55] on button "基本資料" at bounding box center [97, 53] width 51 height 15
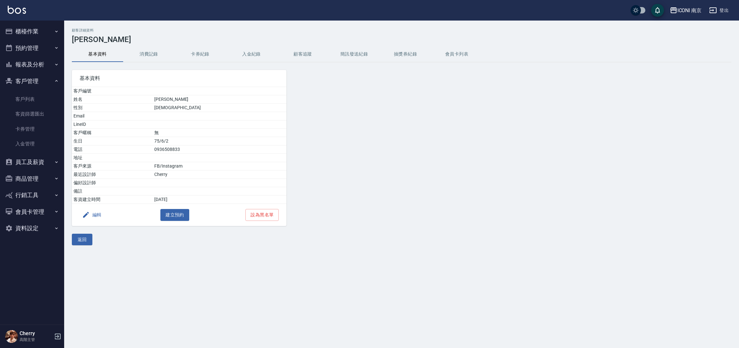
click at [147, 57] on button "消費記錄" at bounding box center [148, 53] width 51 height 15
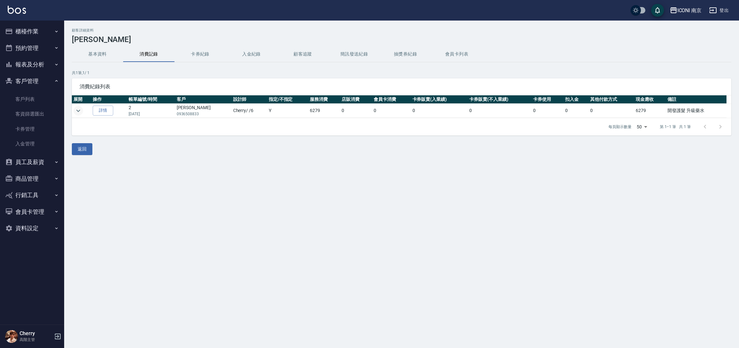
click at [77, 109] on icon "expand row" at bounding box center [78, 111] width 8 height 8
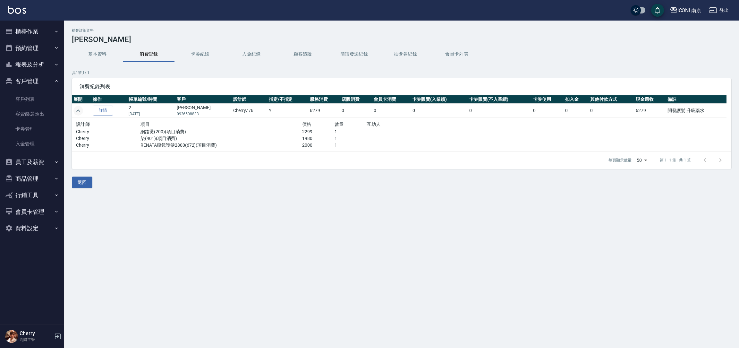
drag, startPoint x: 247, startPoint y: 132, endPoint x: 232, endPoint y: 134, distance: 14.8
click at [247, 133] on p "網路燙(200)(項目消費)" at bounding box center [220, 131] width 161 height 7
click at [328, 228] on div "顧客詳細資料 黃玲雅 基本資料 消費記錄 卡券紀錄 入金紀錄 顧客追蹤 簡訊發送紀錄 抽獎券紀錄 會員卡列表 共 1 筆, 1 / 1 消費紀錄列表 展開 操…" at bounding box center [369, 174] width 739 height 348
click at [28, 104] on link "客戶列表" at bounding box center [32, 99] width 59 height 15
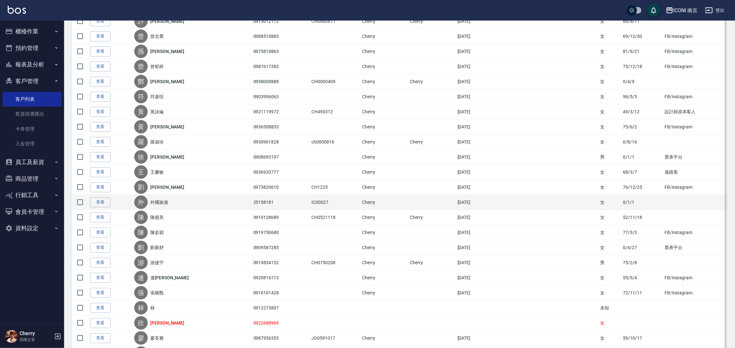
scroll to position [288, 0]
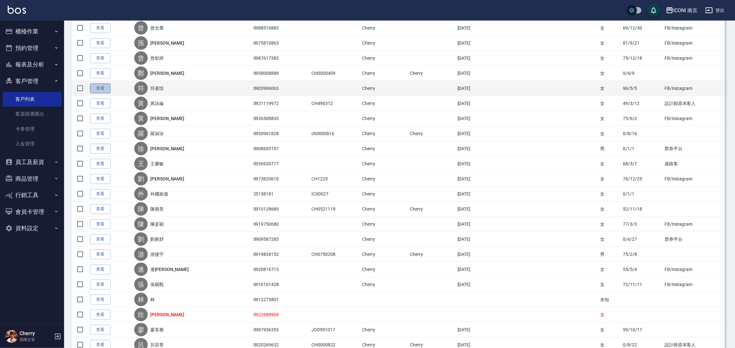
click at [103, 86] on link "查看" at bounding box center [100, 88] width 21 height 10
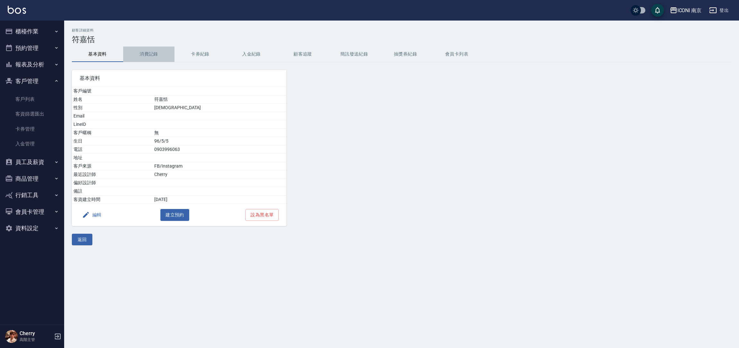
click at [151, 55] on button "消費記錄" at bounding box center [148, 53] width 51 height 15
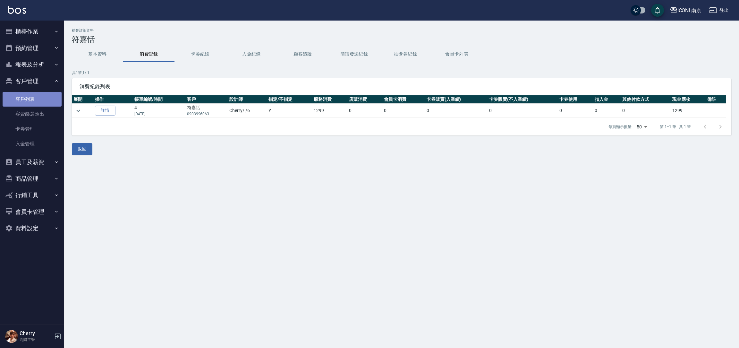
click at [28, 101] on link "客戶列表" at bounding box center [32, 99] width 59 height 15
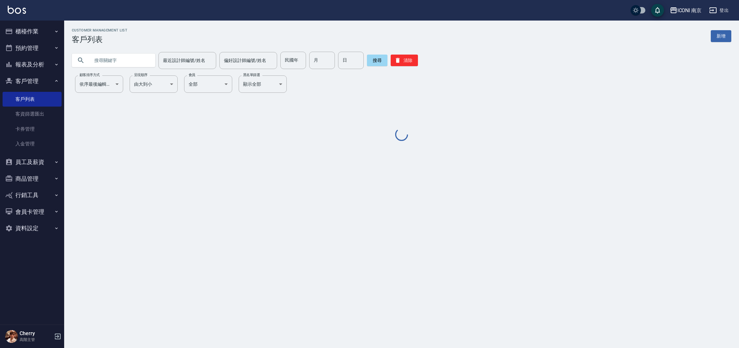
click at [126, 60] on input "text" at bounding box center [120, 60] width 60 height 17
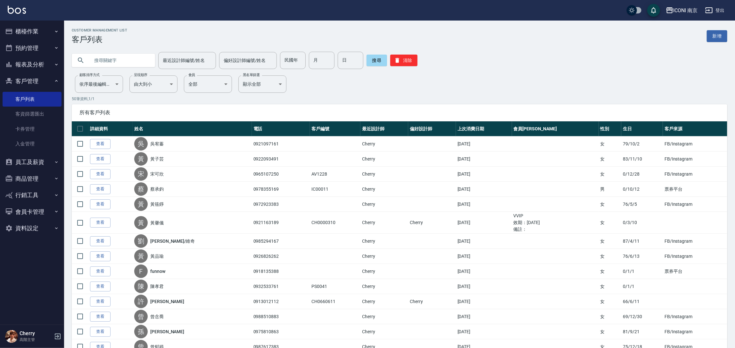
paste input "曾郁婷"
type input "曾郁婷"
click at [377, 61] on button "搜尋" at bounding box center [377, 61] width 21 height 12
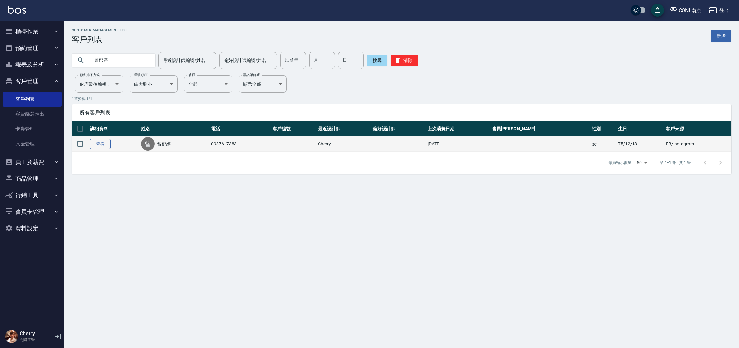
click at [99, 144] on link "查看" at bounding box center [100, 144] width 21 height 10
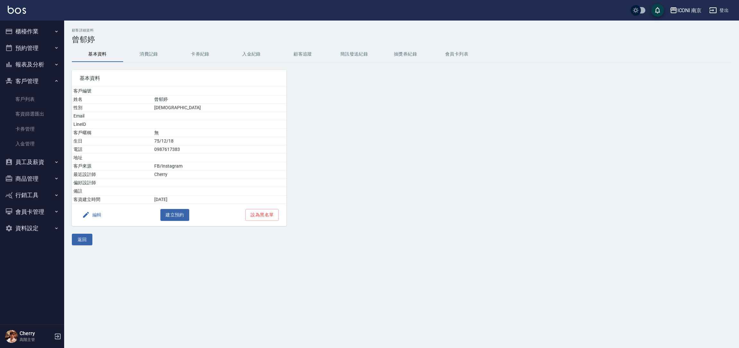
click at [145, 53] on button "消費記錄" at bounding box center [148, 53] width 51 height 15
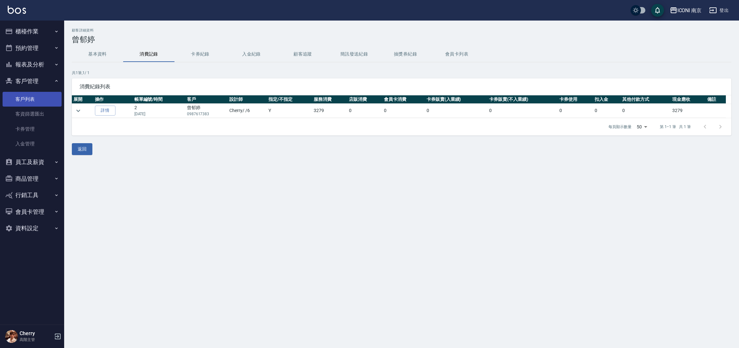
click at [29, 100] on link "客戶列表" at bounding box center [32, 99] width 59 height 15
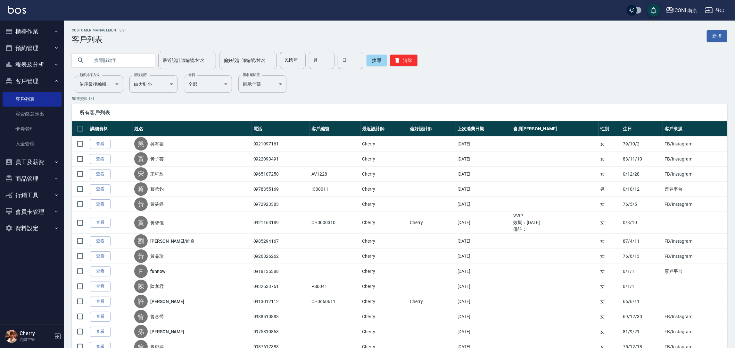
click at [114, 55] on input "text" at bounding box center [120, 60] width 60 height 17
type input "黃琬瑄"
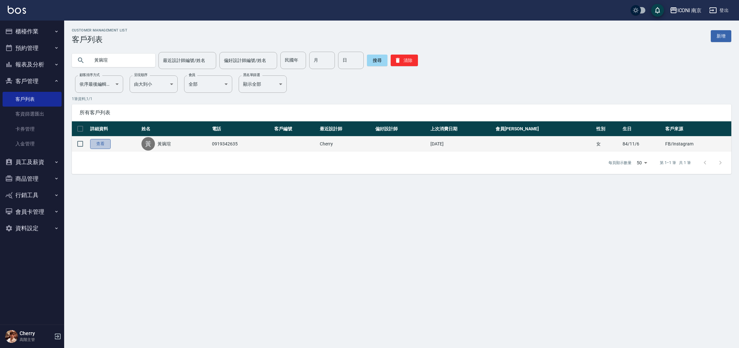
click at [101, 142] on link "查看" at bounding box center [100, 144] width 21 height 10
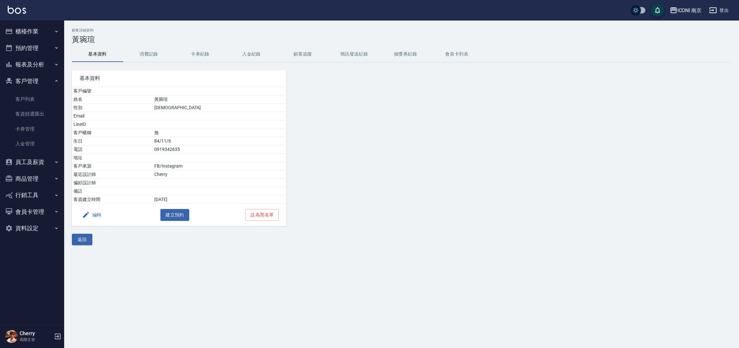
click at [151, 51] on button "消費記錄" at bounding box center [148, 53] width 51 height 15
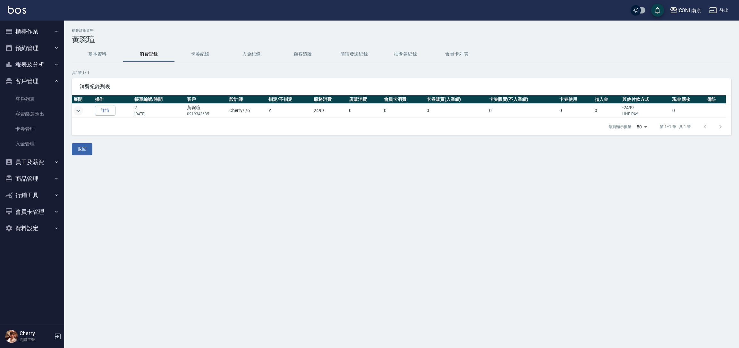
click at [75, 112] on icon "expand row" at bounding box center [78, 111] width 8 height 8
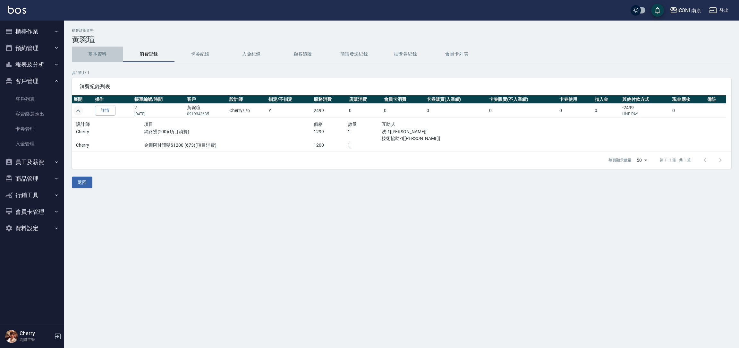
click at [101, 54] on button "基本資料" at bounding box center [97, 53] width 51 height 15
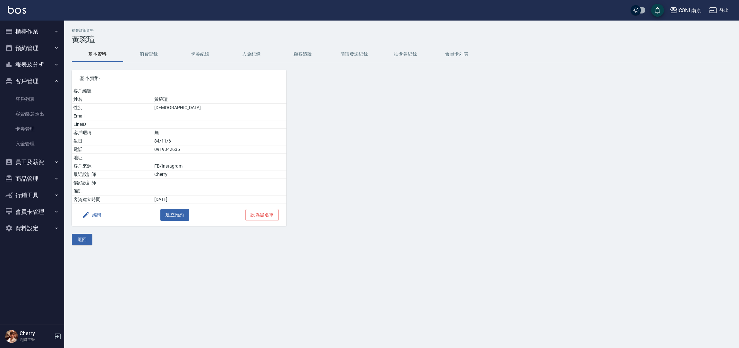
click at [143, 54] on button "消費記錄" at bounding box center [148, 53] width 51 height 15
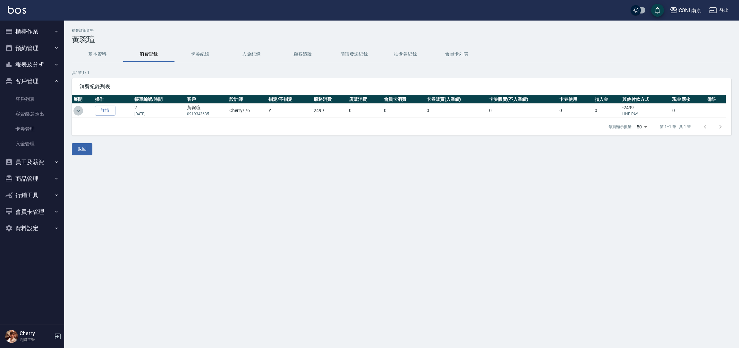
click at [77, 110] on icon "expand row" at bounding box center [78, 111] width 8 height 8
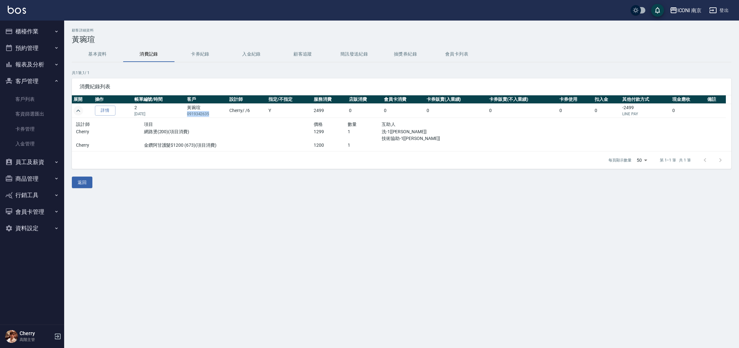
drag, startPoint x: 185, startPoint y: 115, endPoint x: 209, endPoint y: 112, distance: 24.0
click at [209, 112] on p "0919342635" at bounding box center [206, 114] width 39 height 6
copy p "0919342635"
drag, startPoint x: 96, startPoint y: 55, endPoint x: 93, endPoint y: 58, distance: 4.8
click at [96, 56] on button "基本資料" at bounding box center [97, 53] width 51 height 15
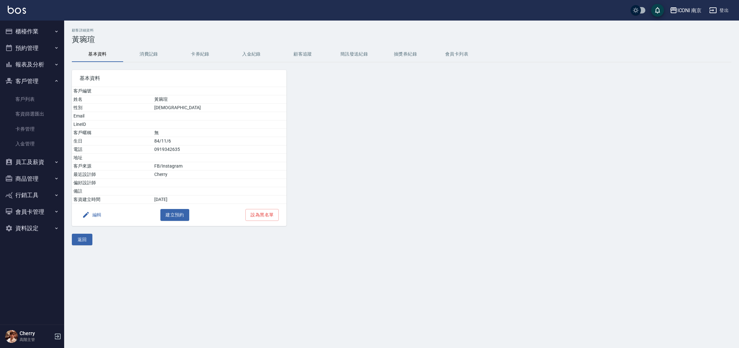
click at [138, 63] on div "基本資料 客戶編號 姓名 黃琬瑄 性別 FEMALE Email LineID 客戶暱稱 無 生日 84/11/6 電話 0919342635 地址 客戶來源…" at bounding box center [175, 144] width 222 height 164
click at [150, 53] on button "消費記錄" at bounding box center [148, 53] width 51 height 15
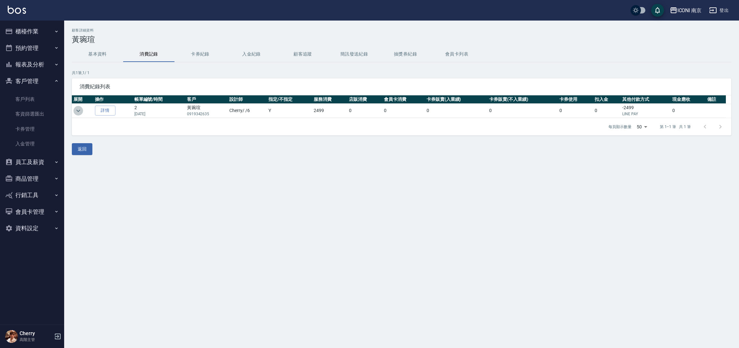
click at [80, 113] on icon "expand row" at bounding box center [78, 111] width 8 height 8
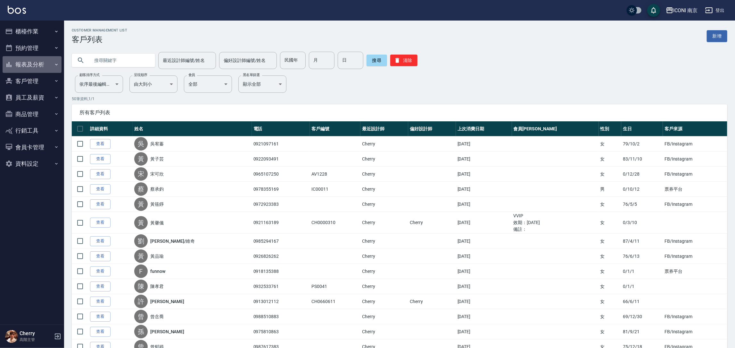
click at [34, 63] on button "報表及分析" at bounding box center [32, 64] width 59 height 17
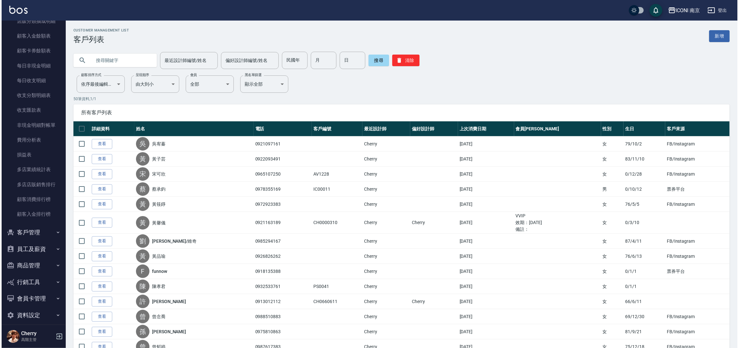
scroll to position [497, 0]
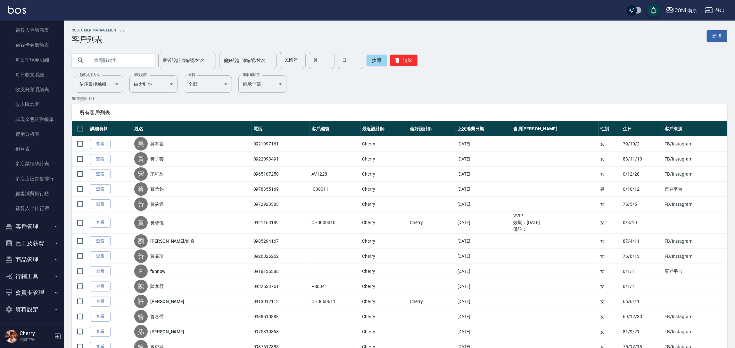
click at [29, 223] on button "客戶管理" at bounding box center [32, 226] width 59 height 17
click at [37, 241] on link "客戶列表" at bounding box center [32, 244] width 59 height 15
click at [125, 64] on input "text" at bounding box center [120, 60] width 60 height 17
type input "膏"
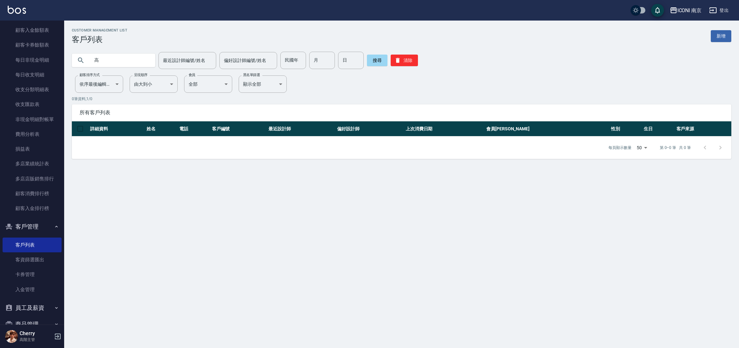
type input "高"
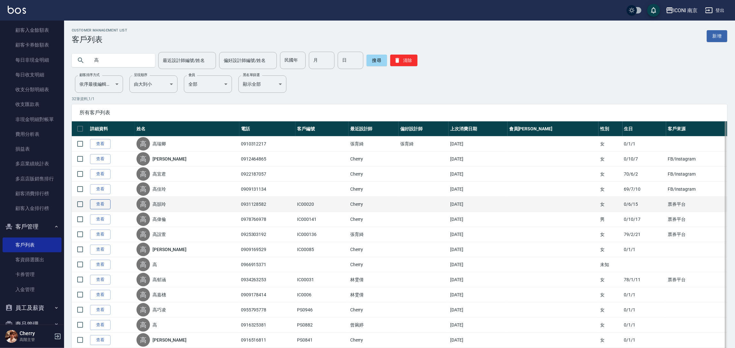
click at [98, 203] on link "查看" at bounding box center [100, 204] width 21 height 10
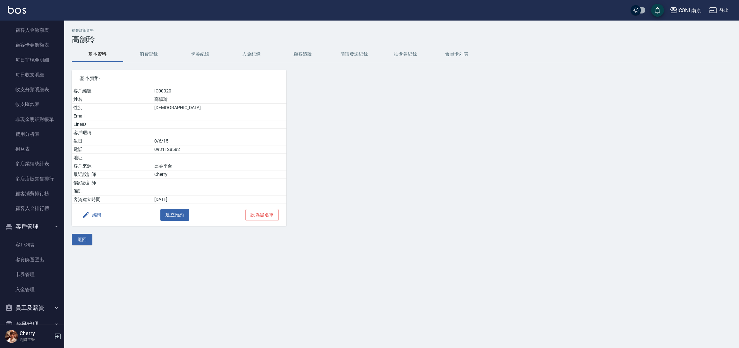
click at [149, 54] on button "消費記錄" at bounding box center [148, 53] width 51 height 15
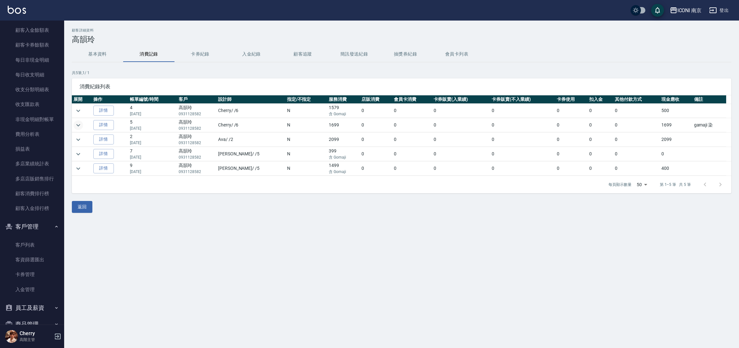
click at [77, 124] on icon "expand row" at bounding box center [78, 125] width 8 height 8
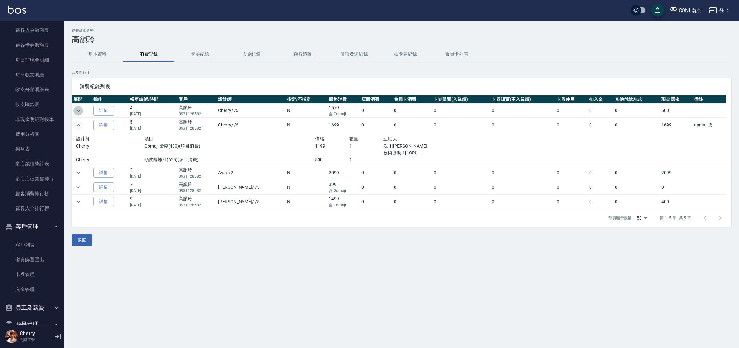
click at [78, 108] on icon "expand row" at bounding box center [78, 111] width 8 height 8
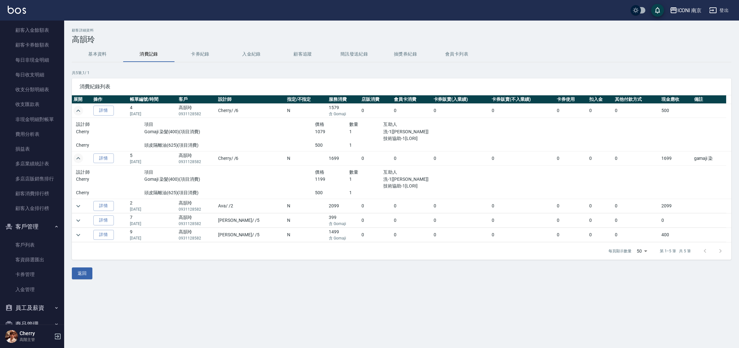
click at [97, 50] on button "基本資料" at bounding box center [97, 53] width 51 height 15
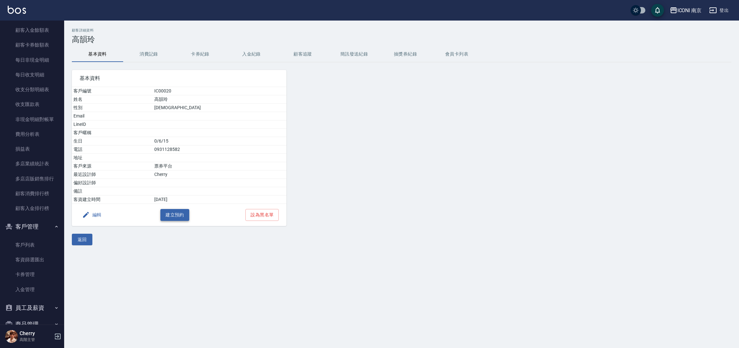
click at [174, 216] on button "建立預約" at bounding box center [174, 215] width 29 height 12
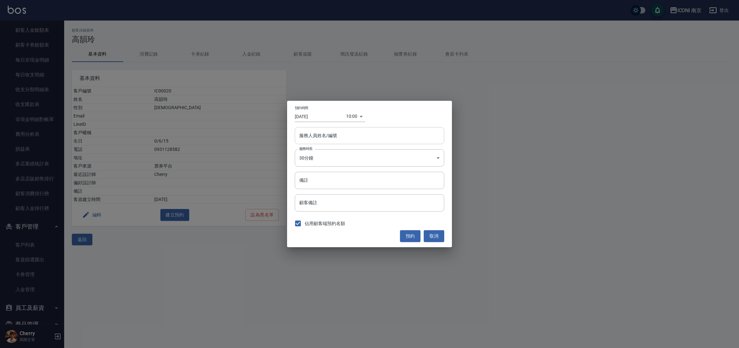
click at [343, 131] on input "服務人員姓名/編號" at bounding box center [370, 135] width 144 height 11
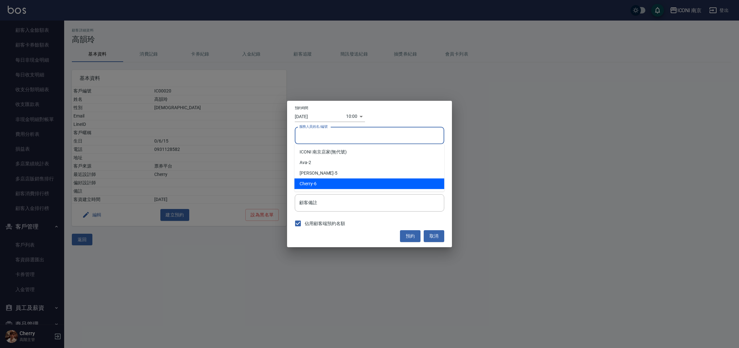
click at [333, 181] on div "Cherry -6" at bounding box center [369, 183] width 150 height 11
type input "Cherry-6"
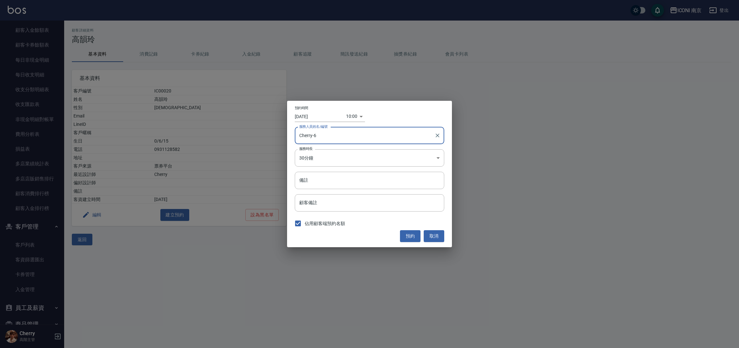
click at [337, 136] on input "Cherry-6" at bounding box center [365, 135] width 134 height 11
drag, startPoint x: 323, startPoint y: 134, endPoint x: 332, endPoint y: 133, distance: 8.5
click at [324, 133] on input "Cherry-6" at bounding box center [365, 135] width 134 height 11
click at [433, 135] on button "Clear" at bounding box center [437, 135] width 9 height 9
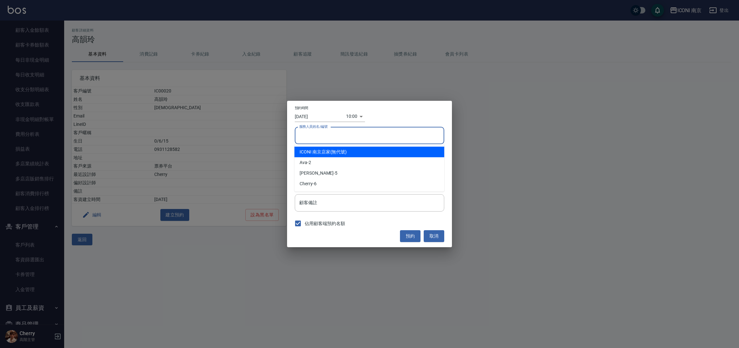
click at [406, 137] on input "服務人員姓名/編號" at bounding box center [370, 135] width 144 height 11
click at [343, 135] on input "服務人員姓名/編號" at bounding box center [370, 135] width 144 height 11
click at [324, 150] on span "ICONI 南京店家" at bounding box center [314, 151] width 31 height 7
type input "ICONI 南京店家"
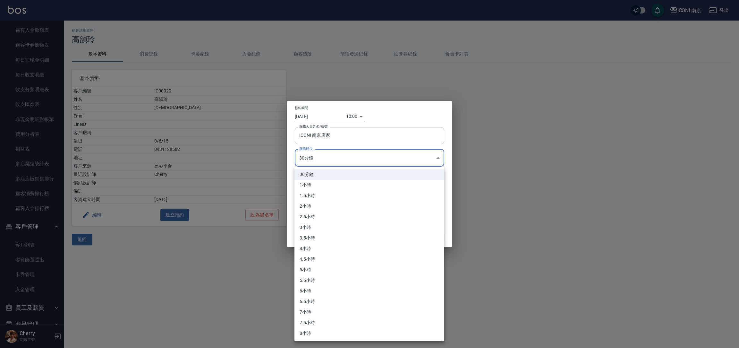
click at [319, 161] on body "ICONI 南京 登出 櫃檯作業 打帳單 帳單列表 掛單列表 座位開單 營業儀表板 現金收支登錄 高階收支登錄 材料自購登錄 每日結帳 排班表 現場電腦打卡 …" at bounding box center [369, 174] width 739 height 348
click at [332, 231] on li "3小時" at bounding box center [369, 227] width 150 height 11
type input "6"
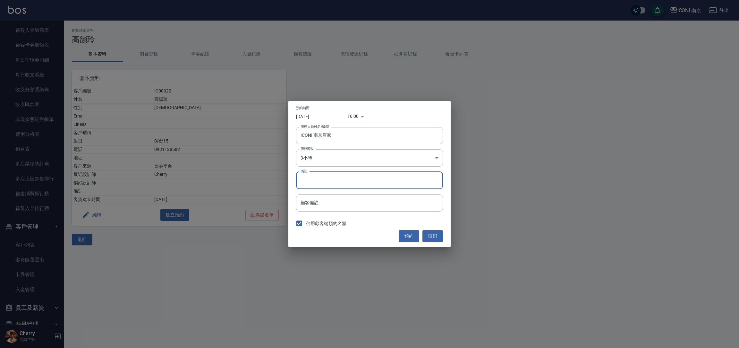
click at [340, 183] on input "備註" at bounding box center [369, 180] width 147 height 17
click at [340, 177] on input "GO D" at bounding box center [369, 180] width 147 height 17
type input "GO D燙"
click at [317, 113] on input "[DATE]" at bounding box center [321, 116] width 51 height 11
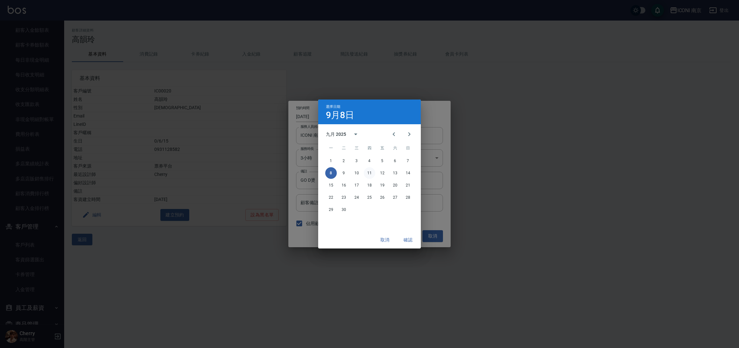
click at [366, 173] on button "11" at bounding box center [370, 173] width 12 height 12
type input "2025/09/11"
type input "1757556000000"
click at [403, 238] on button "確認" at bounding box center [408, 240] width 21 height 12
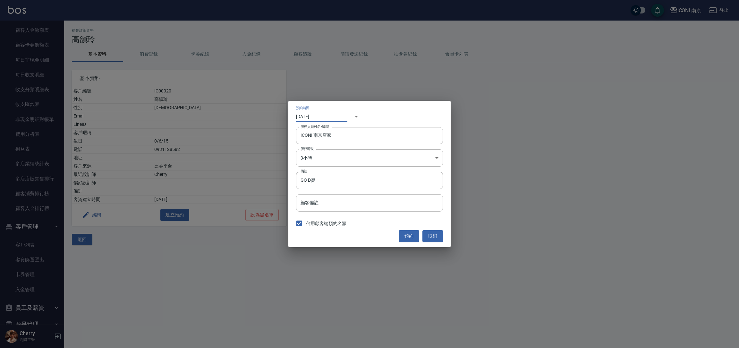
click at [347, 114] on body "ICONI 南京 登出 櫃檯作業 打帳單 帳單列表 掛單列表 座位開單 營業儀表板 現金收支登錄 高階收支登錄 材料自購登錄 每日結帳 排班表 現場電腦打卡 …" at bounding box center [369, 174] width 739 height 348
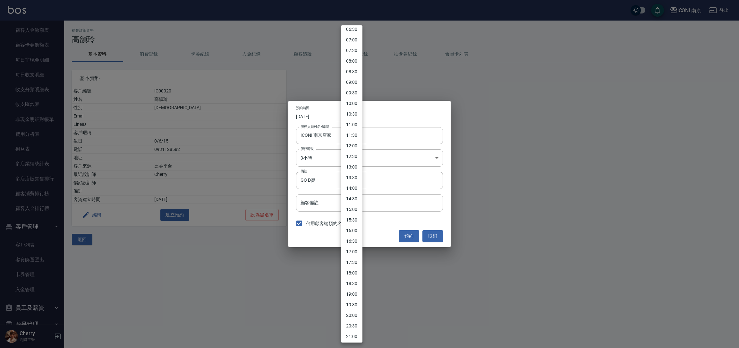
scroll to position [144, 0]
click at [354, 271] on li "18:00" at bounding box center [351, 270] width 21 height 11
type input "[DATE]"
type input "1757325600000"
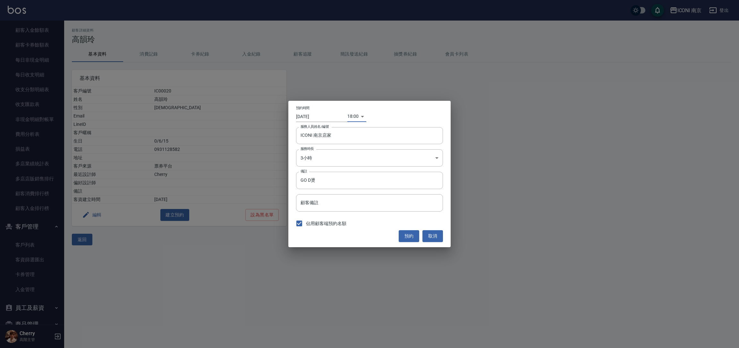
click at [322, 119] on input "[DATE]" at bounding box center [321, 116] width 51 height 11
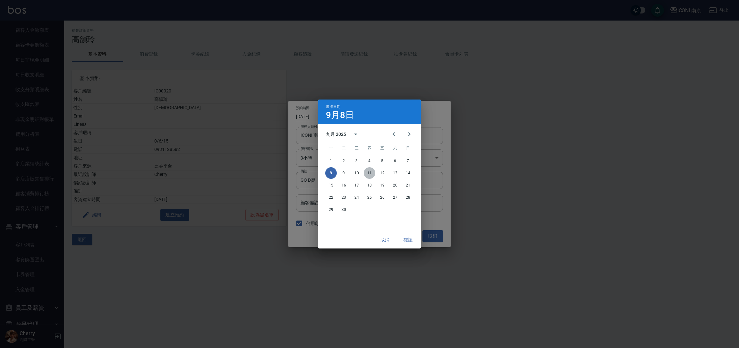
click at [366, 170] on button "11" at bounding box center [370, 173] width 12 height 12
type input "2025/09/11"
type input "1757584800000"
click at [411, 237] on button "確認" at bounding box center [408, 240] width 21 height 12
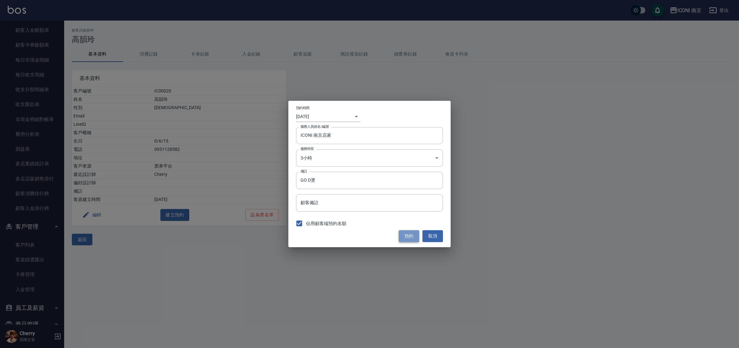
click at [409, 236] on button "預約" at bounding box center [408, 236] width 21 height 12
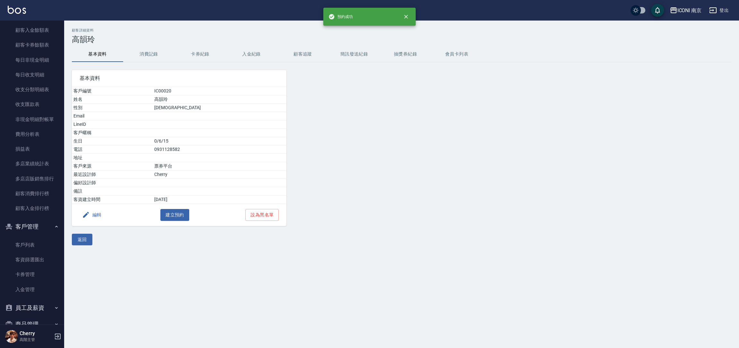
click at [140, 49] on button "消費記錄" at bounding box center [148, 53] width 51 height 15
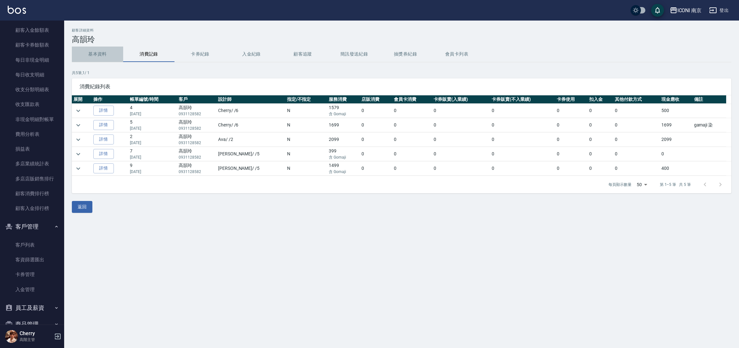
click at [95, 53] on button "基本資料" at bounding box center [97, 53] width 51 height 15
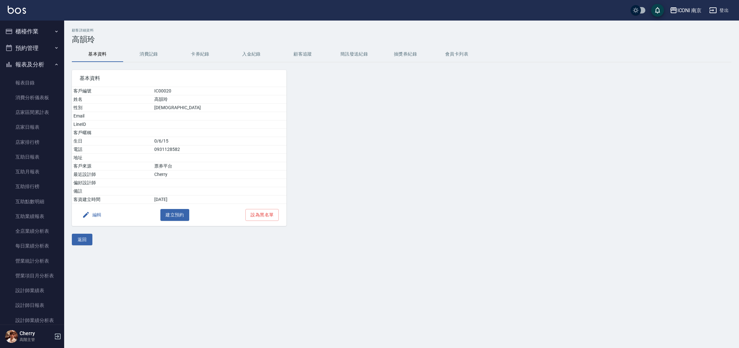
click at [28, 44] on button "預約管理" at bounding box center [32, 48] width 59 height 17
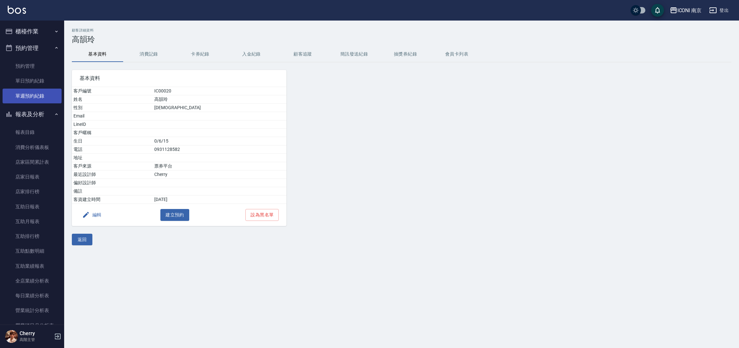
click at [27, 98] on link "單週預約紀錄" at bounding box center [32, 95] width 59 height 15
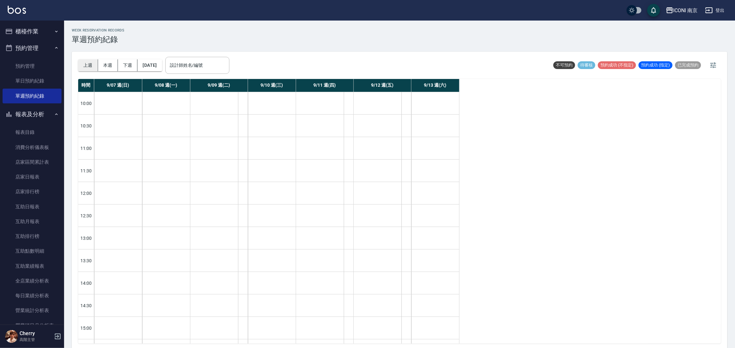
click at [90, 67] on button "上週" at bounding box center [88, 65] width 20 height 12
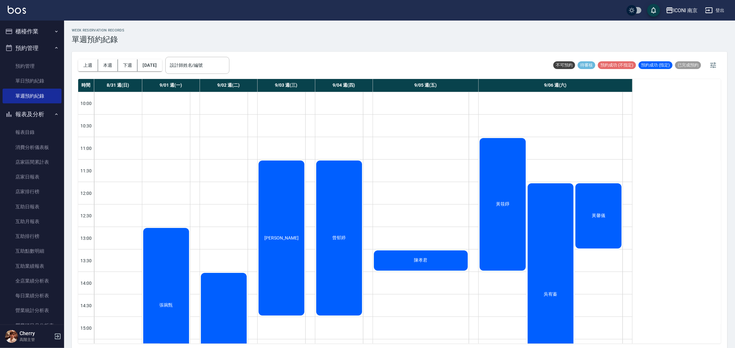
click at [336, 173] on div "曾郁婷" at bounding box center [339, 237] width 48 height 157
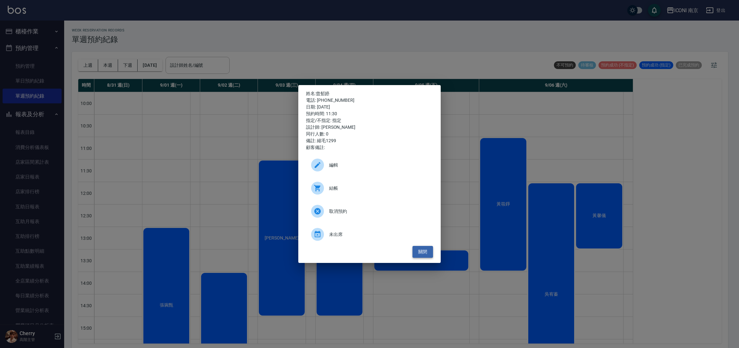
click at [422, 252] on button "關閉" at bounding box center [422, 252] width 21 height 12
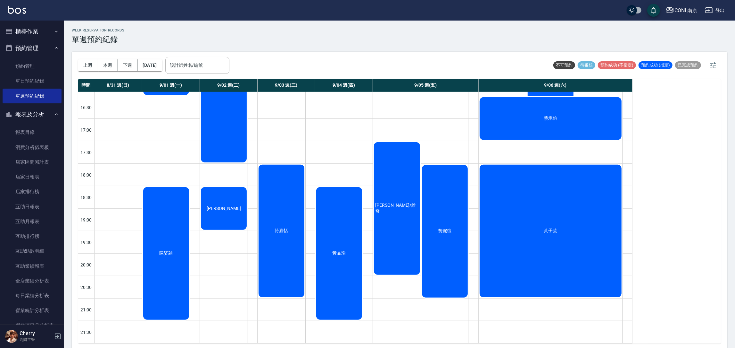
scroll to position [295, 0]
click at [342, 200] on div "黃品瑜" at bounding box center [339, 253] width 48 height 134
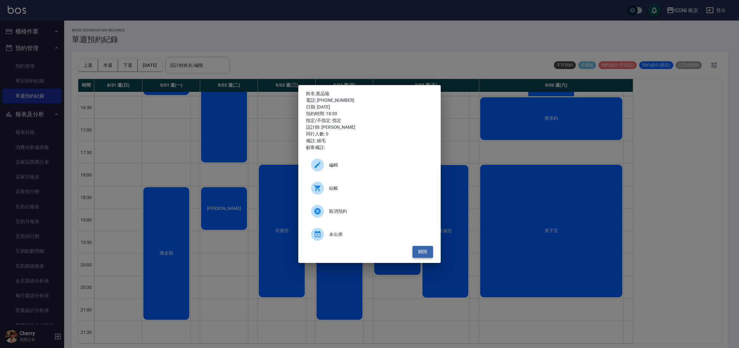
click at [421, 250] on button "關閉" at bounding box center [422, 252] width 21 height 12
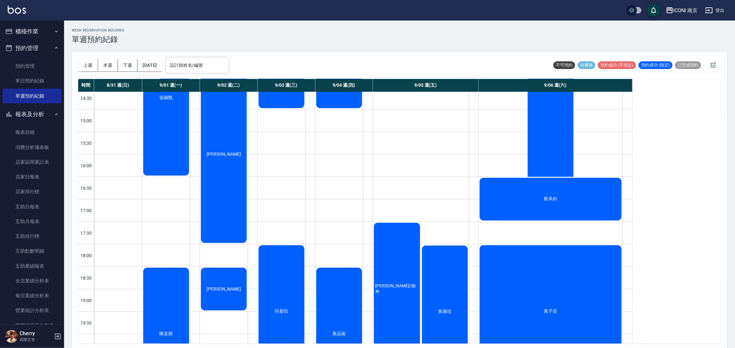
scroll to position [240, 0]
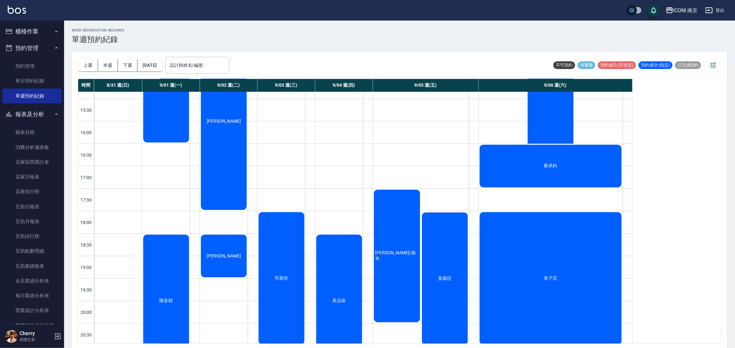
click at [449, 289] on div "黃琬瑄" at bounding box center [445, 278] width 48 height 134
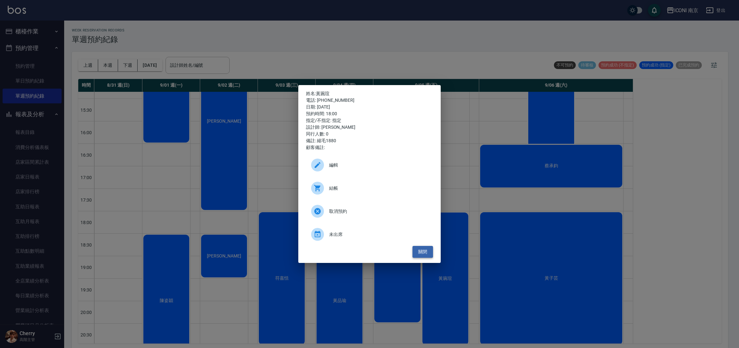
click at [429, 252] on button "關閉" at bounding box center [422, 252] width 21 height 12
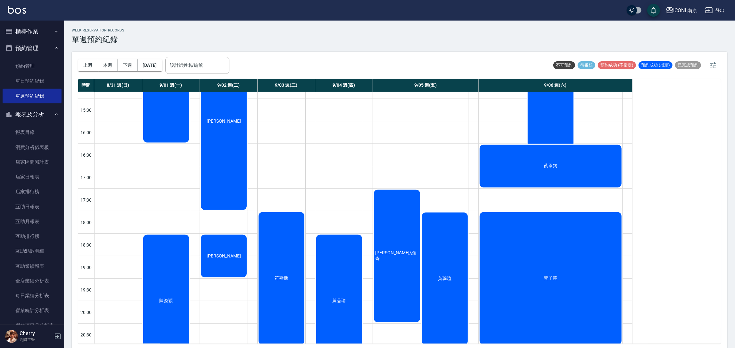
click at [345, 260] on div "黃品瑜" at bounding box center [339, 300] width 48 height 134
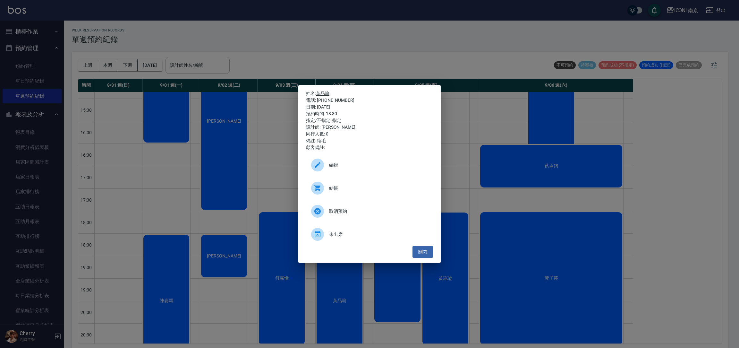
click at [327, 94] on link "黃品瑜" at bounding box center [322, 93] width 13 height 5
click at [420, 250] on button "關閉" at bounding box center [422, 252] width 21 height 12
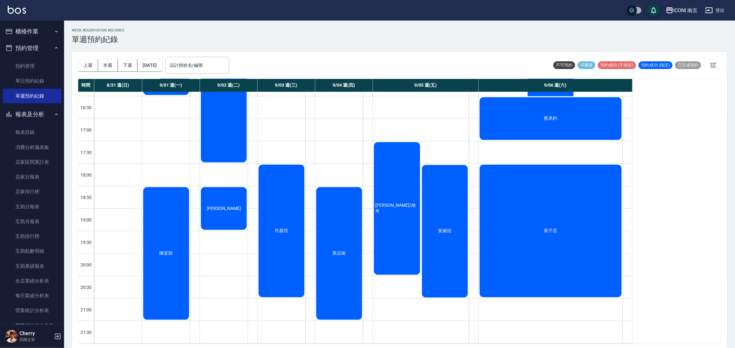
scroll to position [295, 0]
click at [390, 188] on div "[PERSON_NAME]/維奇" at bounding box center [397, 208] width 48 height 134
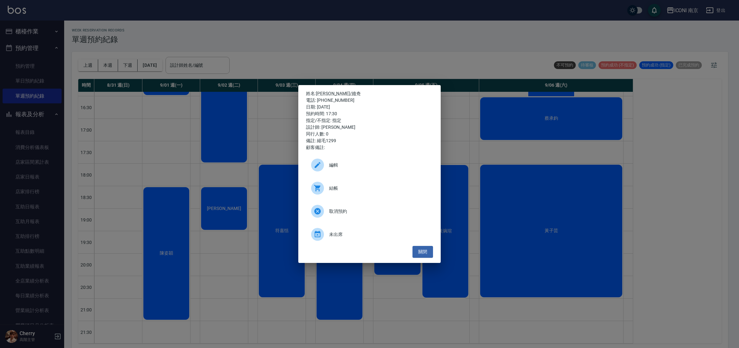
click at [323, 90] on p "姓名: [PERSON_NAME]/[PERSON_NAME]奇" at bounding box center [369, 93] width 127 height 7
click at [324, 92] on p "姓名: [PERSON_NAME]/[PERSON_NAME]奇" at bounding box center [369, 93] width 127 height 7
click at [324, 94] on link "[PERSON_NAME]/維奇" at bounding box center [338, 93] width 45 height 5
click at [416, 245] on ul "編輯 結帳 取消預約 未出席" at bounding box center [369, 199] width 127 height 92
click at [422, 257] on div "姓名: [PERSON_NAME]/維奇 電話: [PHONE_NUMBER] 日期: [DATE] 預約時間: 17:30 指定/不指定: 指定 設計師: …" at bounding box center [369, 174] width 142 height 178
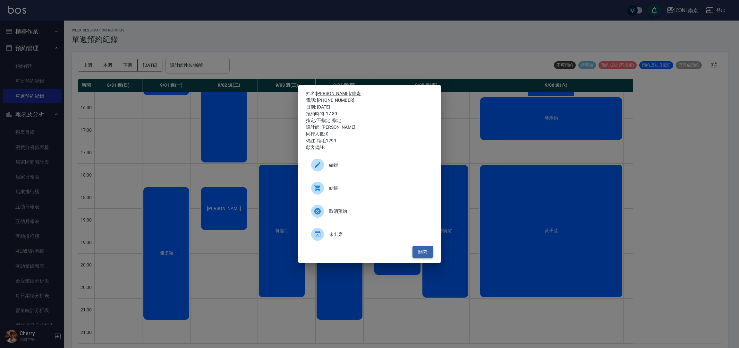
click at [429, 250] on button "關閉" at bounding box center [422, 252] width 21 height 12
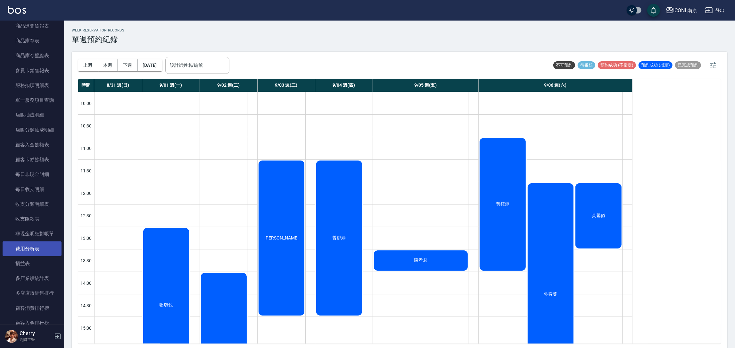
scroll to position [481, 0]
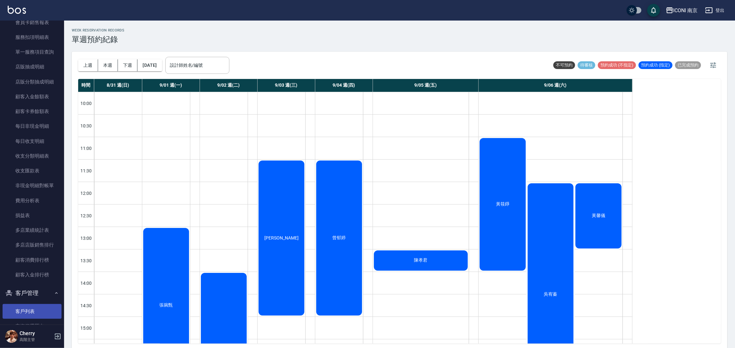
click at [28, 306] on link "客戶列表" at bounding box center [32, 311] width 59 height 15
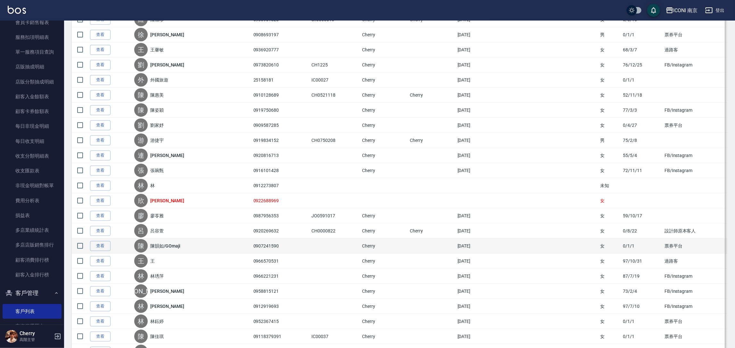
scroll to position [432, 0]
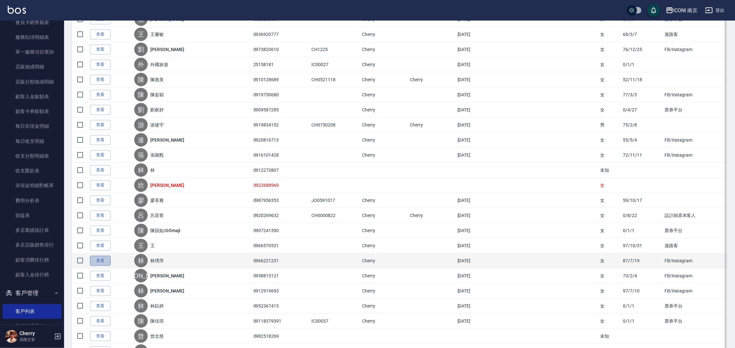
click at [100, 264] on link "查看" at bounding box center [100, 261] width 21 height 10
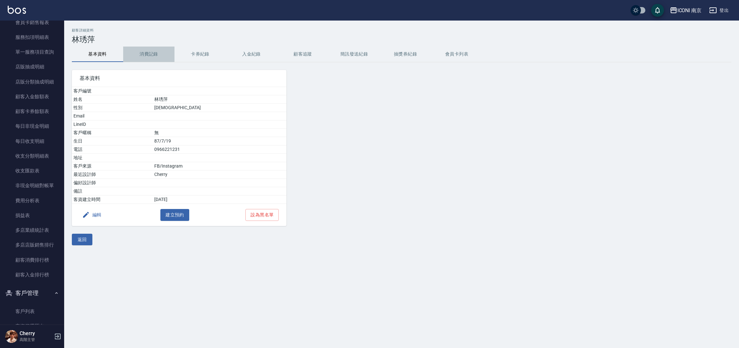
click at [144, 56] on button "消費記錄" at bounding box center [148, 53] width 51 height 15
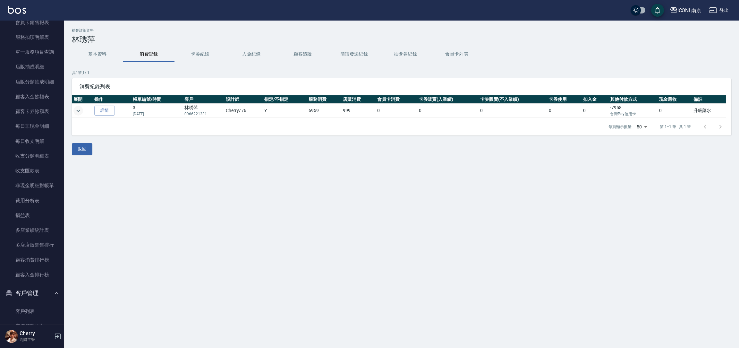
click at [77, 113] on icon "expand row" at bounding box center [78, 111] width 8 height 8
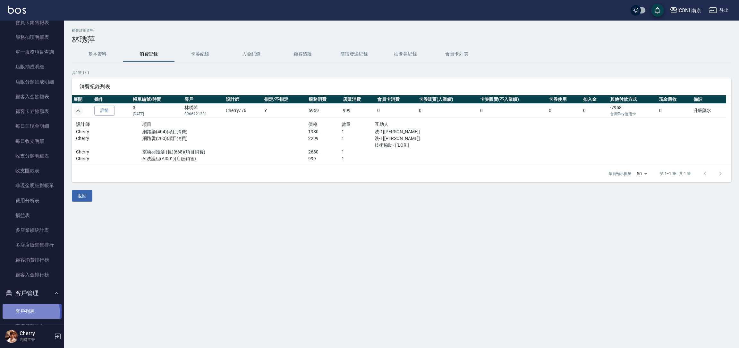
click at [26, 312] on link "客戶列表" at bounding box center [32, 311] width 59 height 15
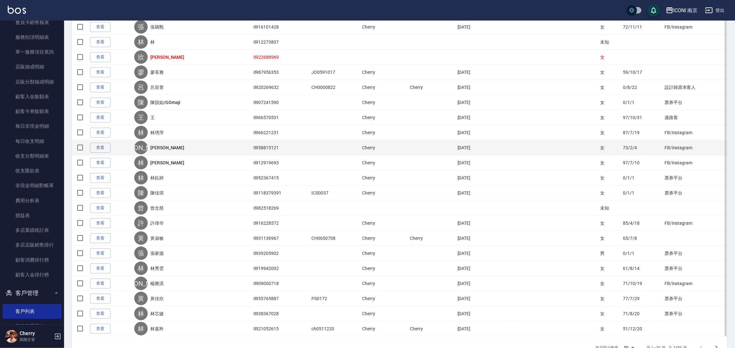
scroll to position [577, 0]
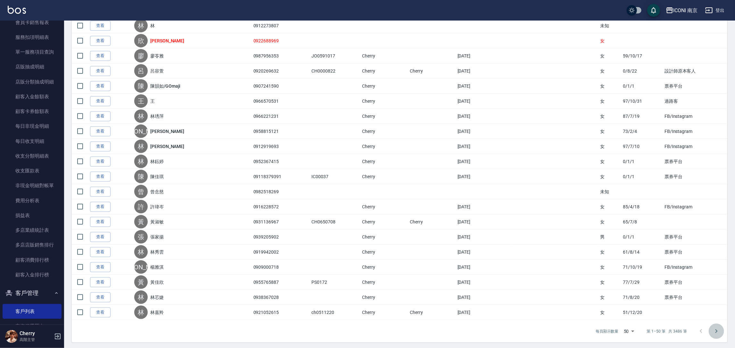
click at [717, 335] on icon "Go to next page" at bounding box center [717, 331] width 8 height 8
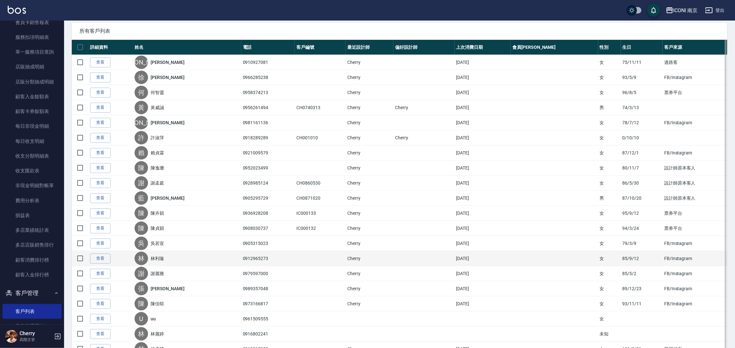
scroll to position [96, 0]
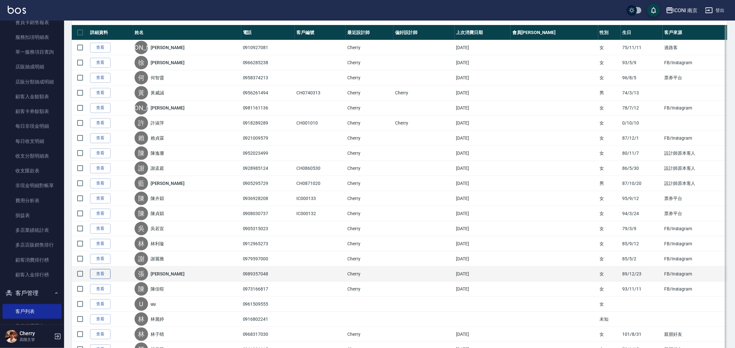
click at [106, 273] on link "查看" at bounding box center [100, 274] width 21 height 10
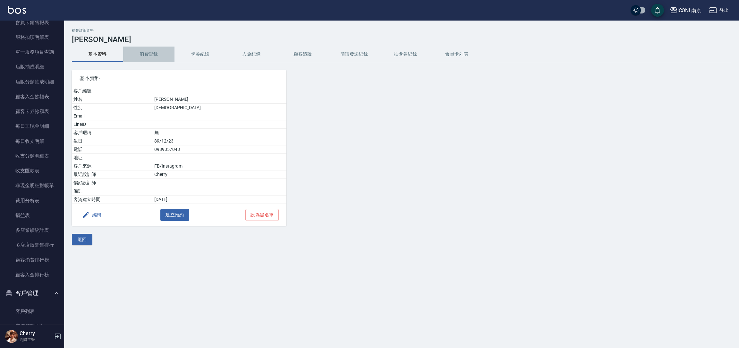
click at [147, 47] on button "消費記錄" at bounding box center [148, 53] width 51 height 15
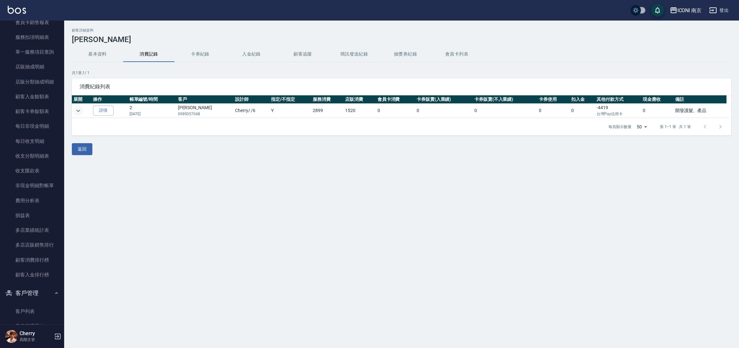
click at [76, 112] on icon "expand row" at bounding box center [78, 111] width 8 height 8
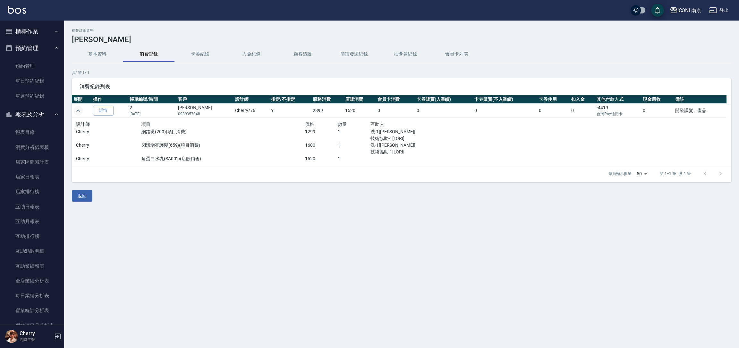
click at [32, 43] on button "預約管理" at bounding box center [32, 48] width 59 height 17
click at [32, 48] on button "預約管理" at bounding box center [32, 48] width 59 height 17
click at [34, 84] on link "單日預約紀錄" at bounding box center [32, 80] width 59 height 15
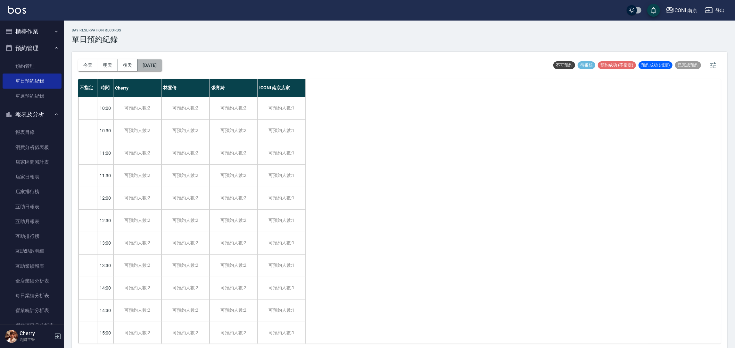
click at [162, 64] on button "[DATE]" at bounding box center [150, 65] width 24 height 12
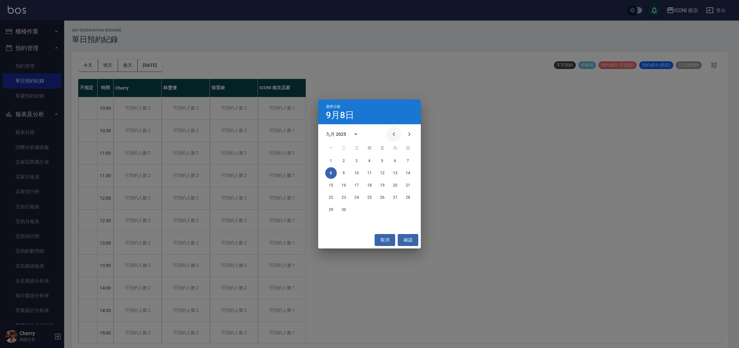
click at [394, 138] on icon "Previous month" at bounding box center [394, 134] width 8 height 8
click at [397, 209] on button "30" at bounding box center [395, 210] width 12 height 12
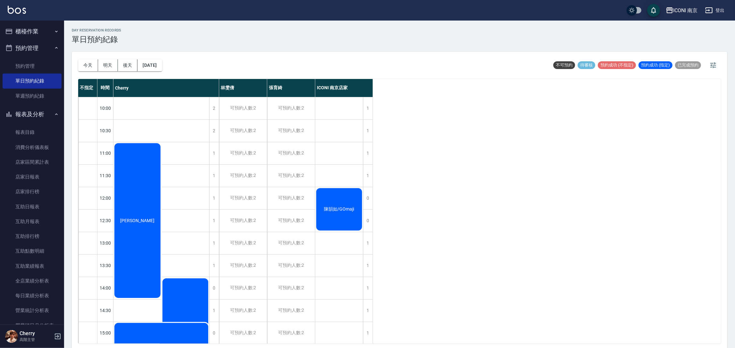
click at [132, 235] on div "[PERSON_NAME]" at bounding box center [137, 220] width 48 height 156
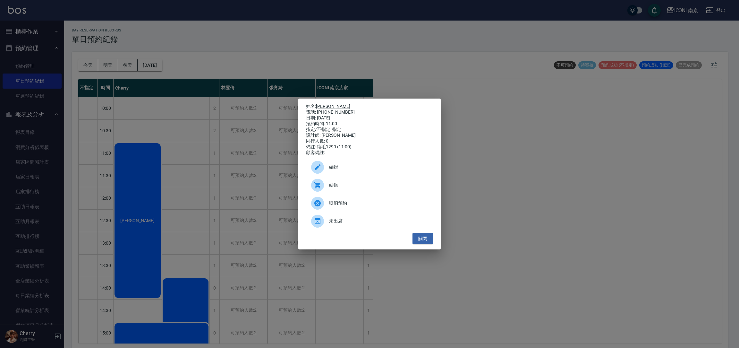
click at [323, 104] on p "姓名: [PERSON_NAME]" at bounding box center [369, 107] width 127 height 6
click at [323, 104] on link "楊珮臻" at bounding box center [333, 106] width 34 height 5
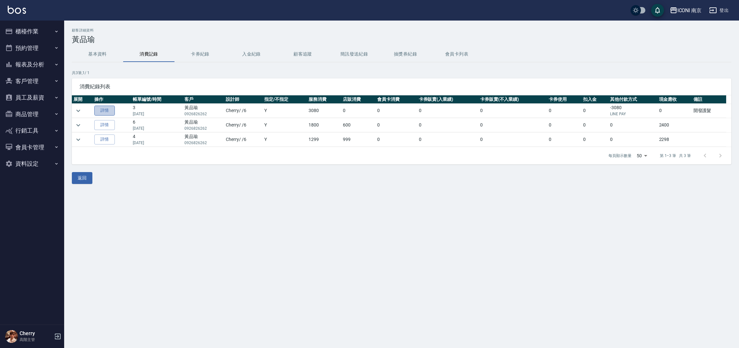
click at [108, 109] on link "詳情" at bounding box center [104, 110] width 21 height 10
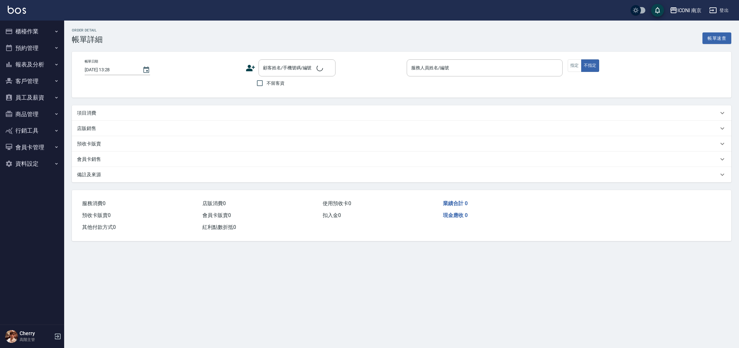
type input "2025/09/05 22:34"
type input "Cherry-6"
type input "開發護髮"
type input "網路客回流"
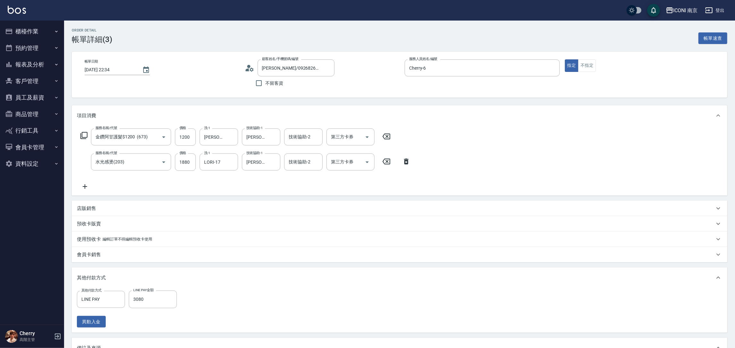
type input "黃品瑜/0926826262/"
type input "LINE PAY"
type input "金鑽阿甘護髮$1200 (673)"
type input "水光感燙(203)"
click at [329, 68] on icon "Clear" at bounding box center [328, 68] width 6 height 6
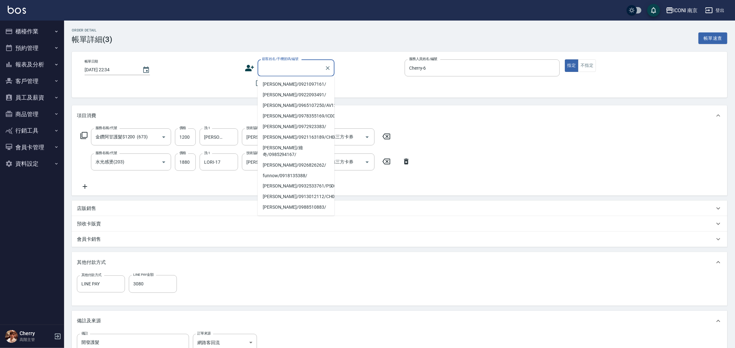
paste input "0919342635"
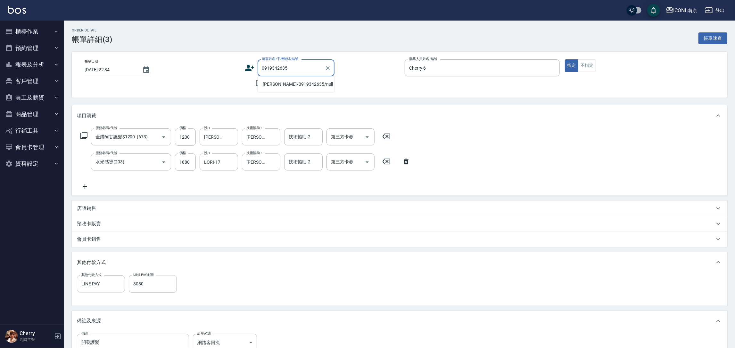
click at [290, 83] on li "黃琬瑄/0919342635/null" at bounding box center [296, 84] width 77 height 11
type input "黃琬瑄/0919342635/null"
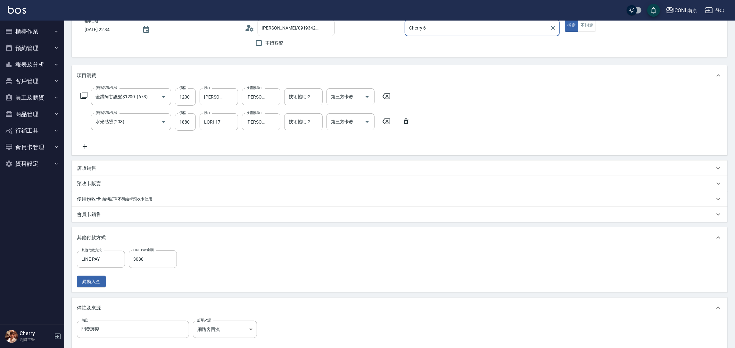
scroll to position [111, 0]
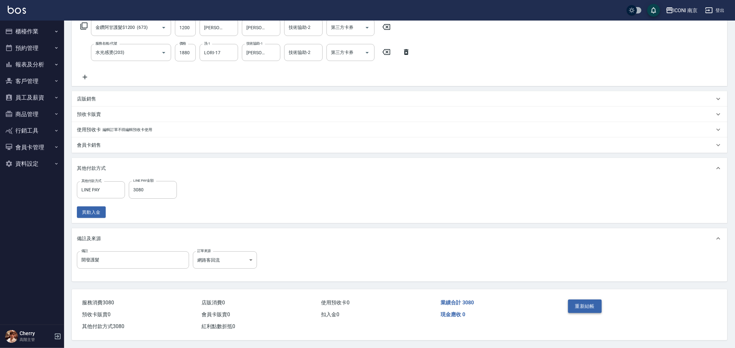
click at [597, 305] on button "重新結帳" at bounding box center [585, 305] width 34 height 13
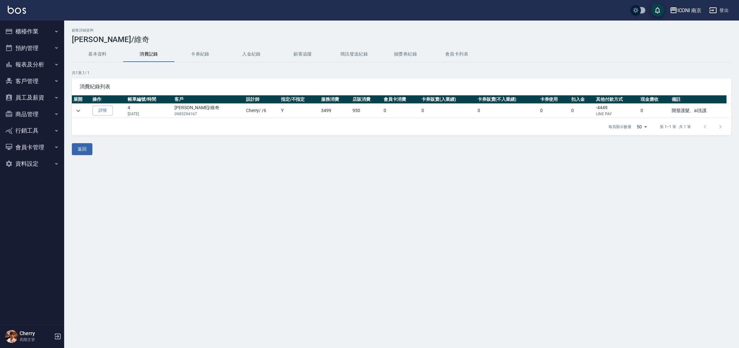
click at [103, 58] on button "基本資料" at bounding box center [97, 53] width 51 height 15
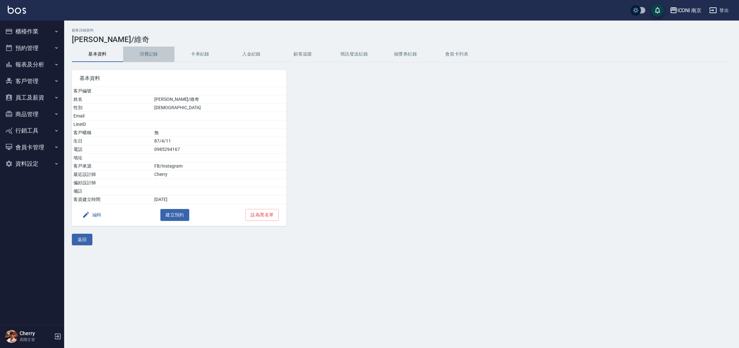
click at [151, 50] on button "消費記錄" at bounding box center [148, 53] width 51 height 15
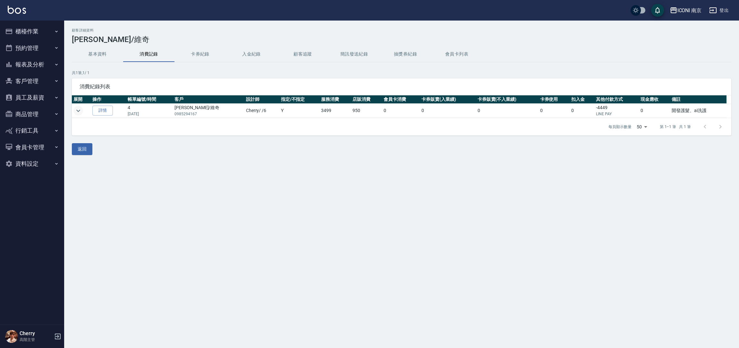
click at [81, 108] on icon "expand row" at bounding box center [78, 111] width 8 height 8
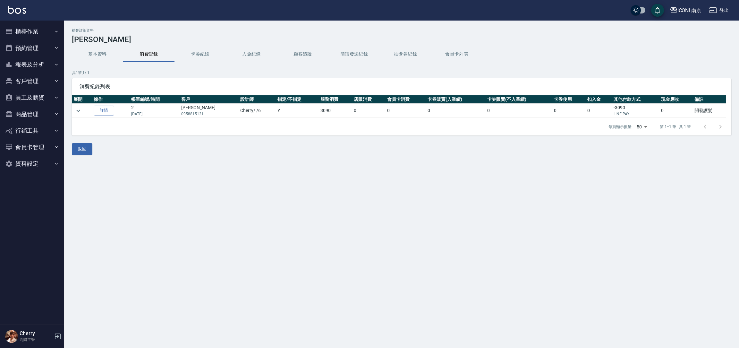
click at [103, 58] on button "基本資料" at bounding box center [97, 53] width 51 height 15
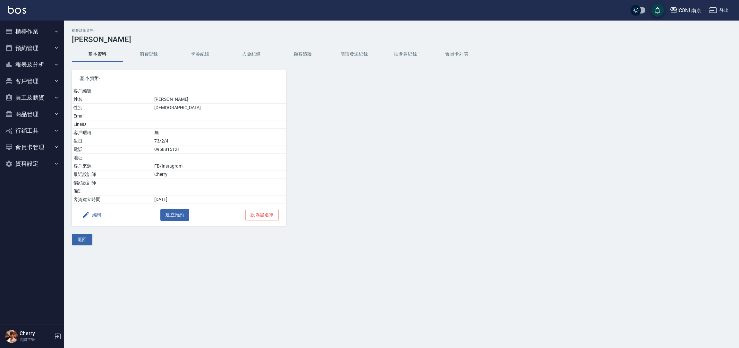
click at [155, 57] on button "消費記錄" at bounding box center [148, 53] width 51 height 15
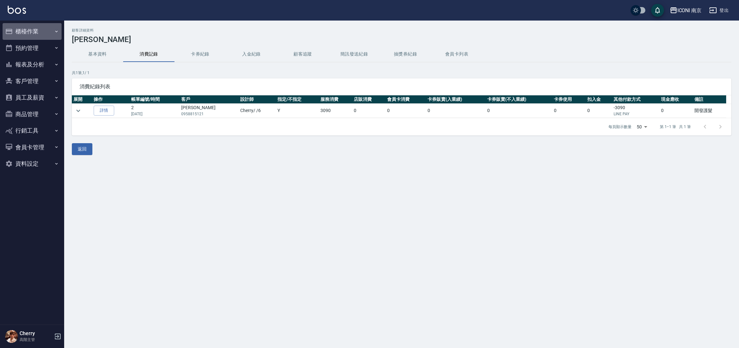
drag, startPoint x: 29, startPoint y: 30, endPoint x: 23, endPoint y: 44, distance: 15.3
click at [26, 34] on button "櫃檯作業" at bounding box center [32, 31] width 59 height 17
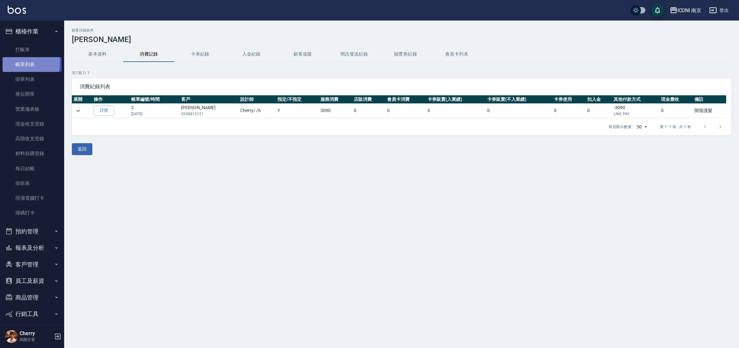
click at [19, 62] on link "帳單列表" at bounding box center [32, 64] width 59 height 15
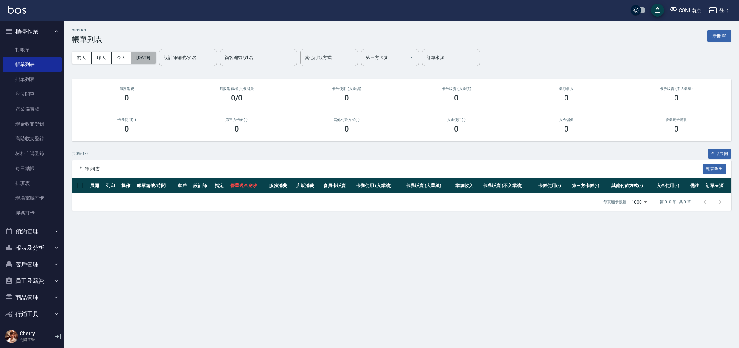
click at [155, 58] on button "[DATE]" at bounding box center [143, 58] width 24 height 12
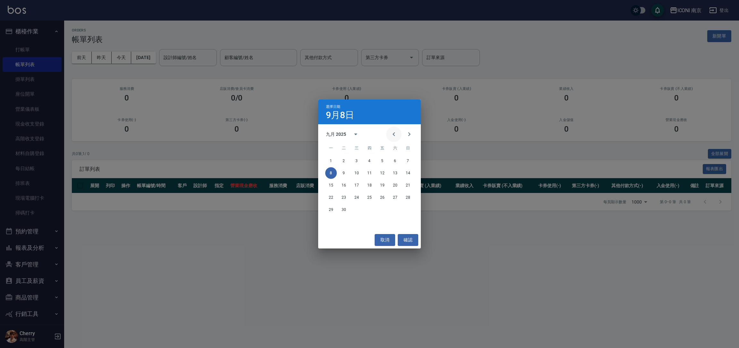
click at [390, 136] on icon "Previous month" at bounding box center [394, 134] width 8 height 8
click at [370, 208] on button "28" at bounding box center [370, 210] width 12 height 12
